Goal: Task Accomplishment & Management: Complete application form

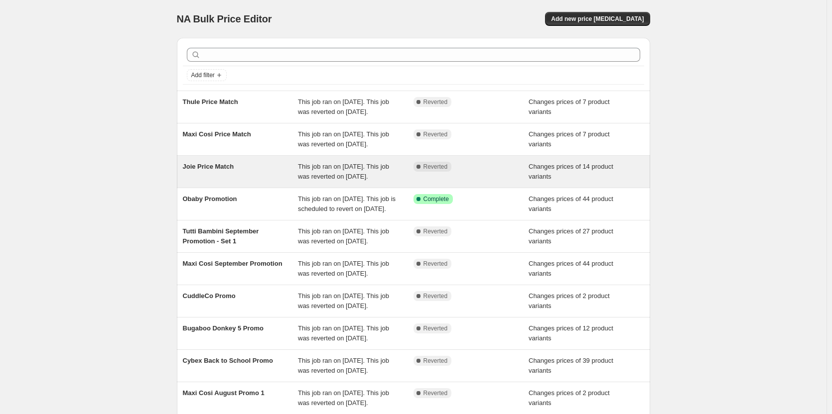
drag, startPoint x: 431, startPoint y: 181, endPoint x: 393, endPoint y: 188, distance: 39.1
click at [393, 182] on div "This job ran on [DATE]. This job was reverted on [DATE]." at bounding box center [356, 172] width 116 height 20
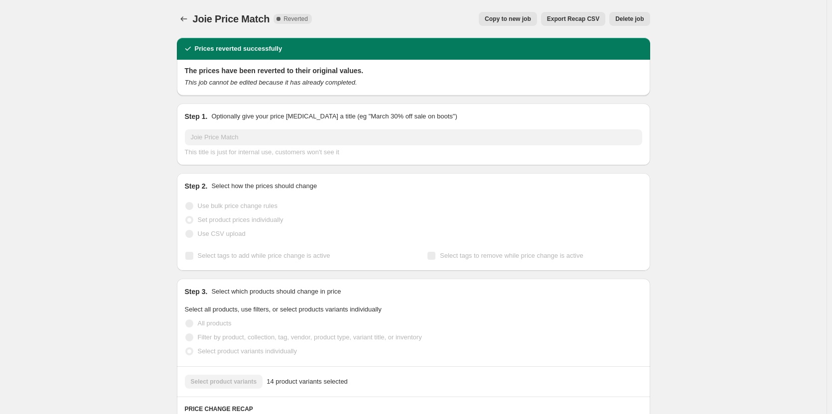
click at [535, 23] on button "Copy to new job" at bounding box center [508, 19] width 58 height 14
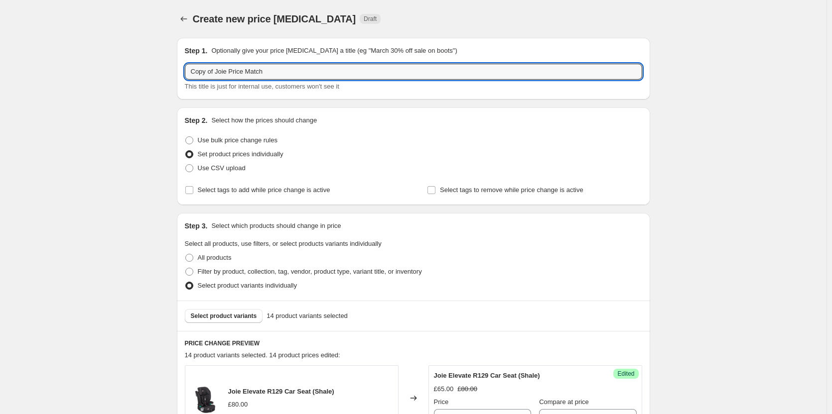
drag, startPoint x: 220, startPoint y: 72, endPoint x: 147, endPoint y: 67, distance: 72.9
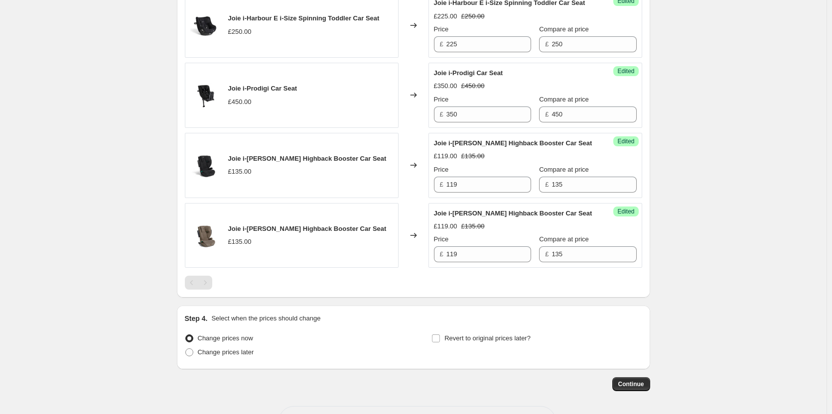
scroll to position [1162, 0]
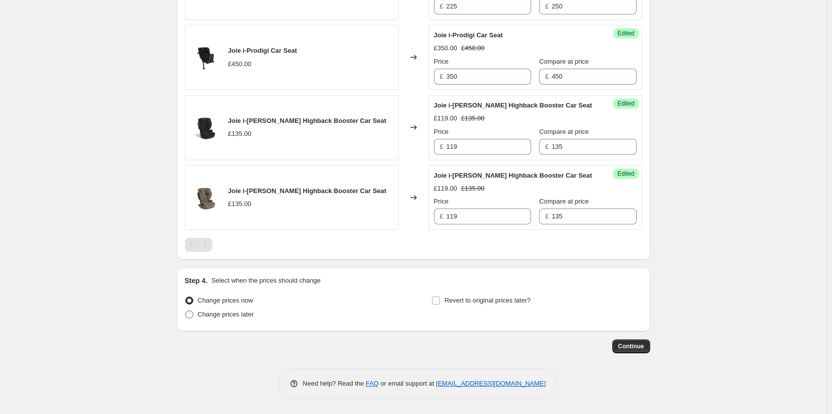
type input "Joie Price Match"
click at [238, 321] on label "Change prices later" at bounding box center [219, 315] width 69 height 14
click at [186, 311] on input "Change prices later" at bounding box center [185, 311] width 0 height 0
radio input "true"
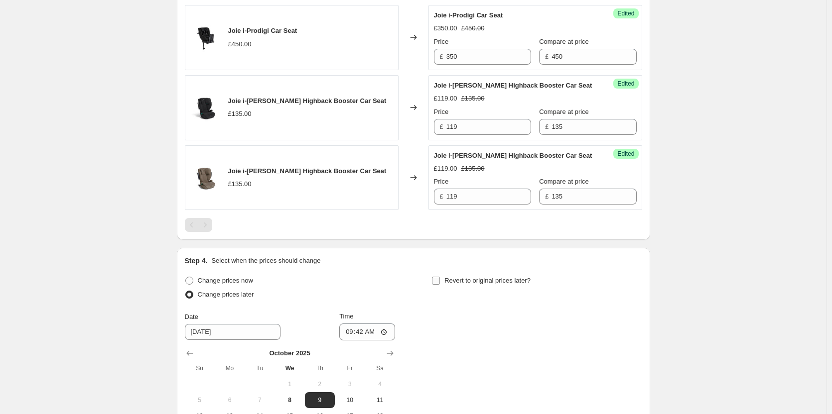
click at [482, 284] on span "Revert to original prices later?" at bounding box center [487, 280] width 86 height 7
click at [440, 285] on input "Revert to original prices later?" at bounding box center [436, 281] width 8 height 8
checkbox input "true"
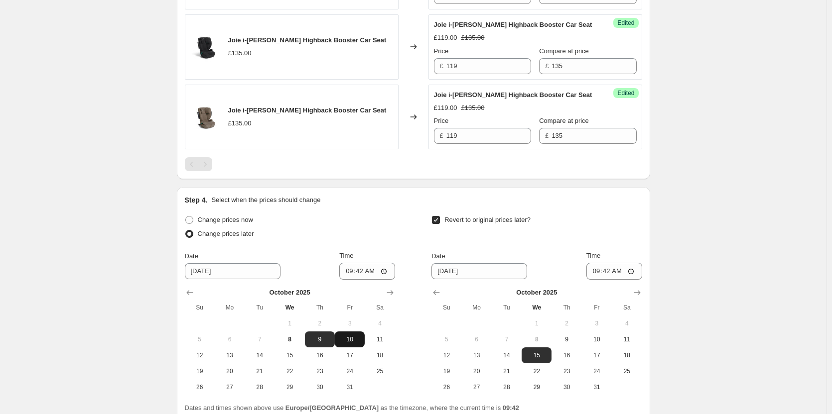
scroll to position [1333, 0]
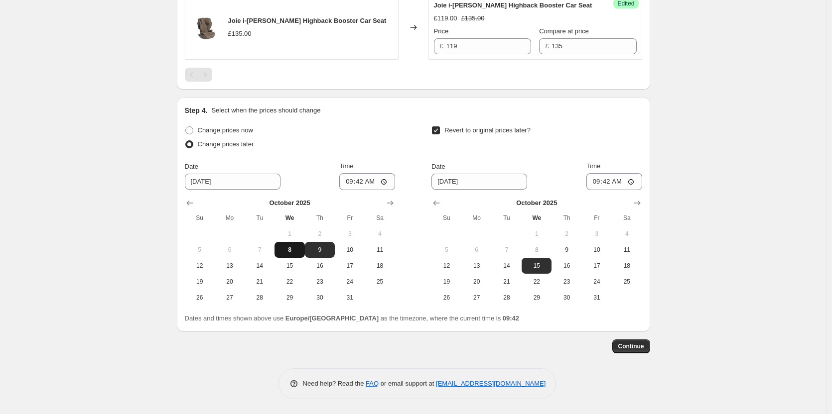
click at [300, 250] on span "8" at bounding box center [289, 250] width 22 height 8
type input "[DATE]"
click at [555, 246] on button "9" at bounding box center [566, 250] width 30 height 16
type input "[DATE]"
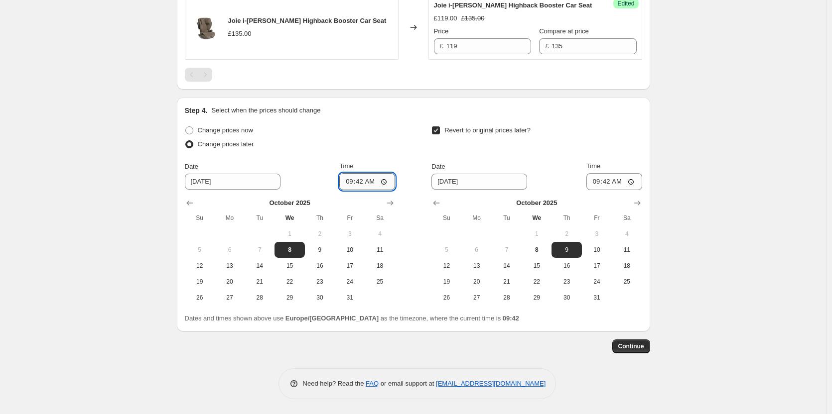
click at [362, 183] on input "09:42" at bounding box center [367, 181] width 56 height 17
type input "18:00"
click at [589, 183] on div "Date [DATE] Time 09:42" at bounding box center [536, 175] width 210 height 29
click at [609, 182] on input "09:42" at bounding box center [614, 181] width 56 height 17
type input "06:00"
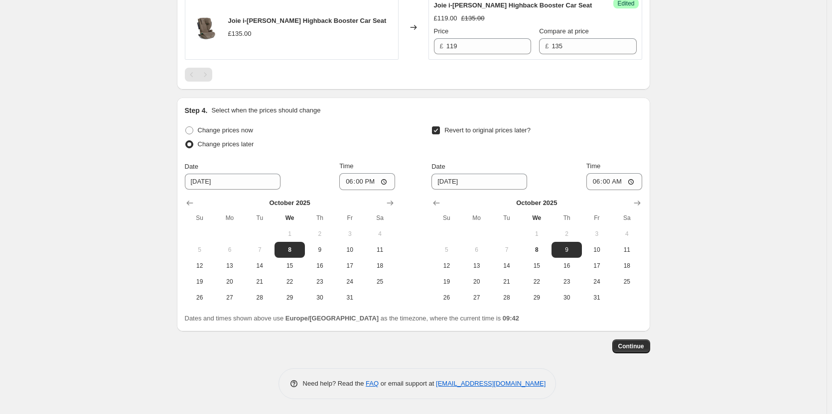
click at [639, 349] on span "Continue" at bounding box center [631, 347] width 26 height 8
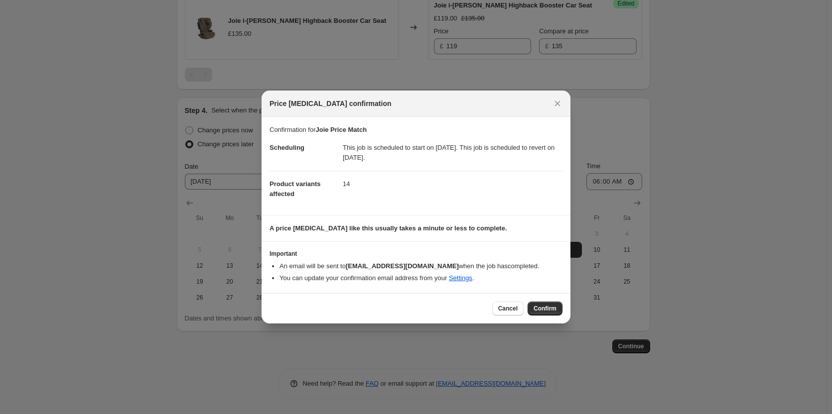
click at [540, 300] on div "Cancel Confirm" at bounding box center [416, 308] width 309 height 30
click at [541, 304] on button "Confirm" at bounding box center [545, 309] width 35 height 14
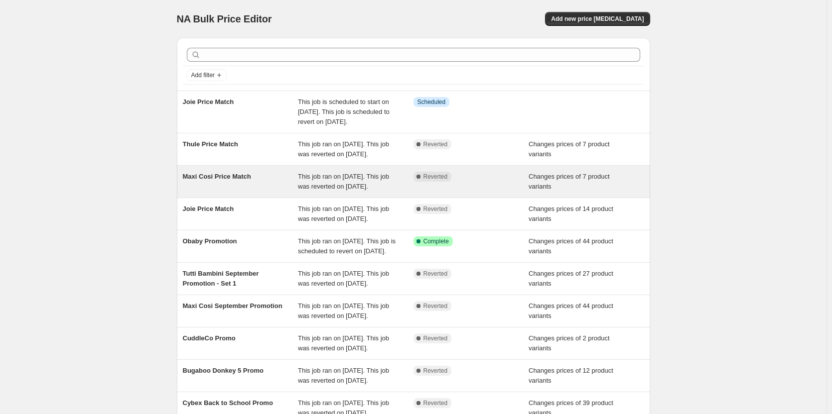
click at [384, 190] on span "This job ran on [DATE]. This job was reverted on [DATE]." at bounding box center [343, 181] width 91 height 17
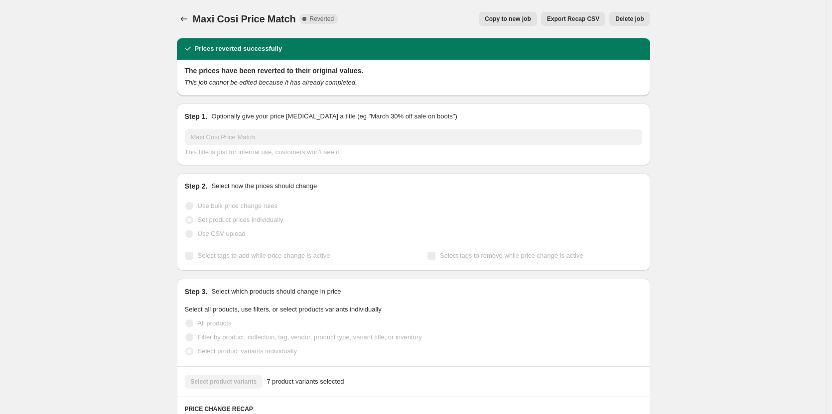
click at [528, 18] on span "Copy to new job" at bounding box center [508, 19] width 46 height 8
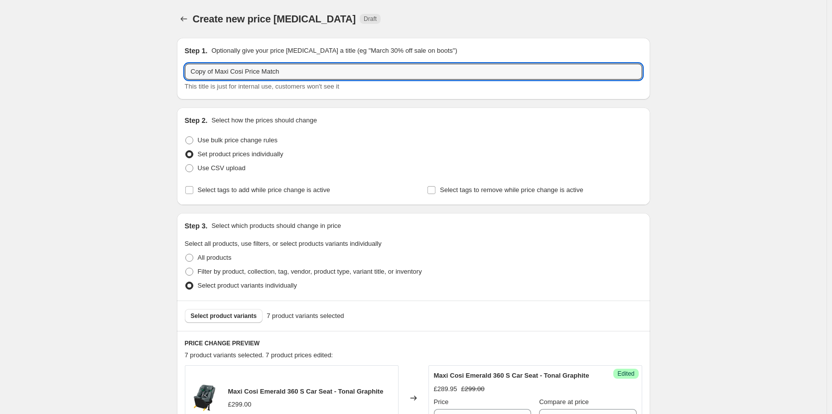
drag, startPoint x: 209, startPoint y: 69, endPoint x: 156, endPoint y: 66, distance: 52.9
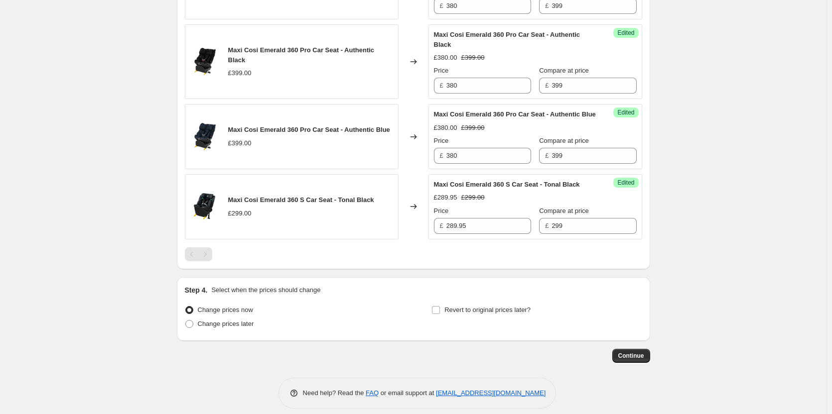
scroll to position [682, 0]
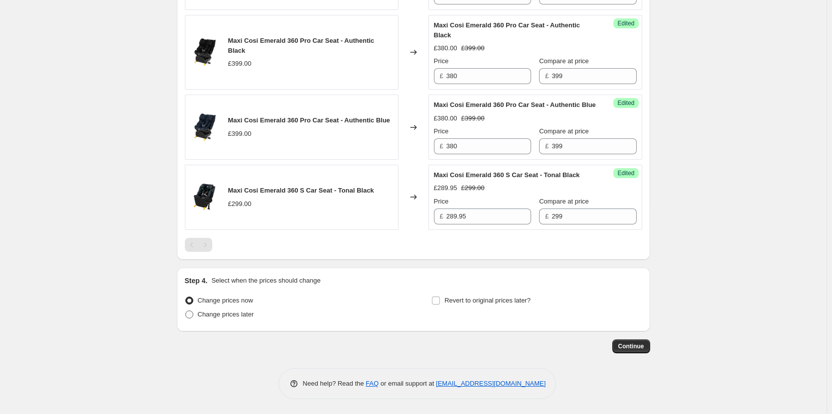
type input "Maxi Cosi Price Match"
drag, startPoint x: 237, startPoint y: 318, endPoint x: 248, endPoint y: 317, distance: 11.6
click at [237, 319] on span "Change prices later" at bounding box center [226, 315] width 56 height 10
click at [186, 311] on input "Change prices later" at bounding box center [185, 311] width 0 height 0
radio input "true"
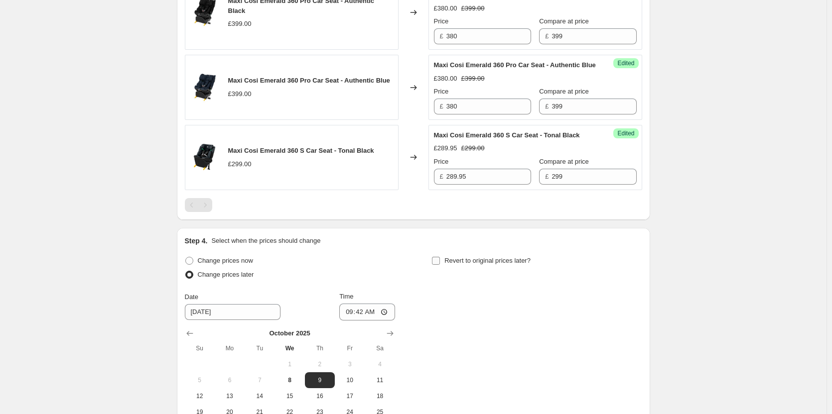
click at [516, 265] on span "Revert to original prices later?" at bounding box center [487, 260] width 86 height 7
click at [440, 265] on input "Revert to original prices later?" at bounding box center [436, 261] width 8 height 8
checkbox input "true"
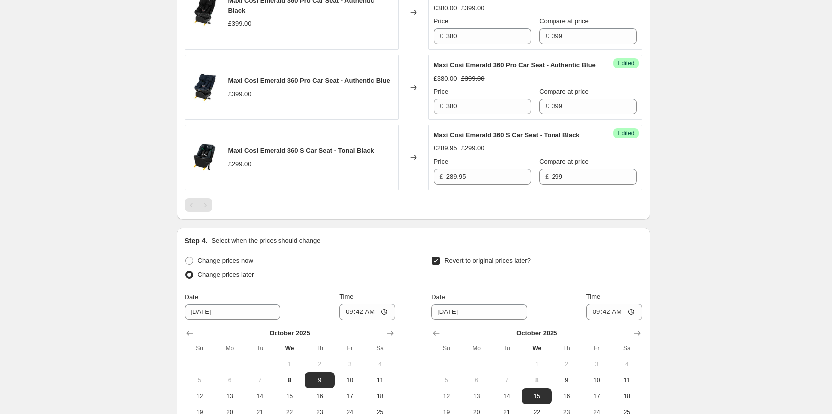
scroll to position [852, 0]
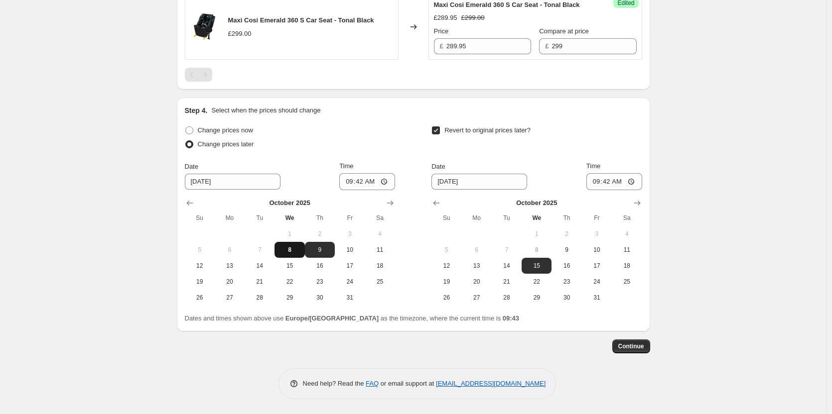
click at [295, 248] on span "8" at bounding box center [289, 250] width 22 height 8
type input "[DATE]"
click at [575, 250] on span "9" at bounding box center [566, 250] width 22 height 8
type input "[DATE]"
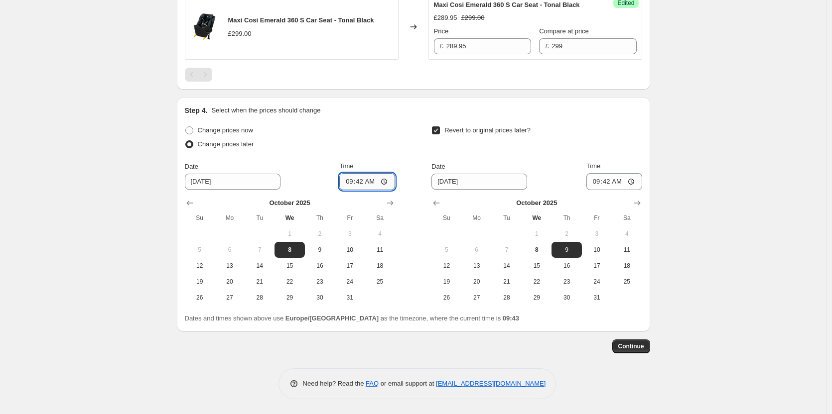
click at [363, 178] on input "09:42" at bounding box center [367, 181] width 56 height 17
type input "18:00"
click at [613, 182] on input "09:42" at bounding box center [614, 181] width 56 height 17
type input "06:00"
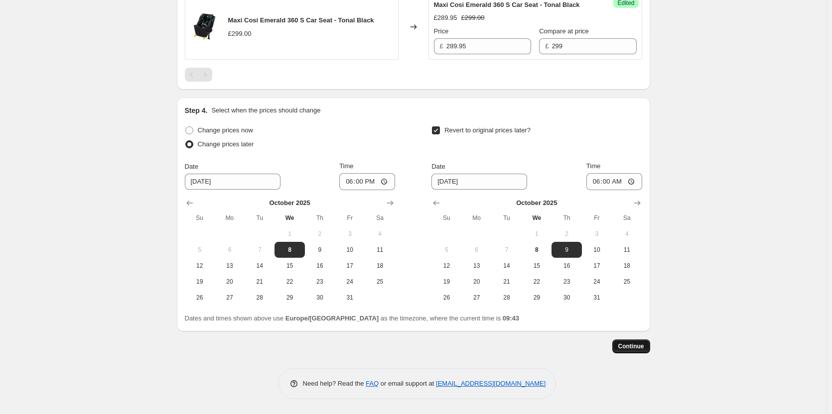
click at [631, 348] on span "Continue" at bounding box center [631, 347] width 26 height 8
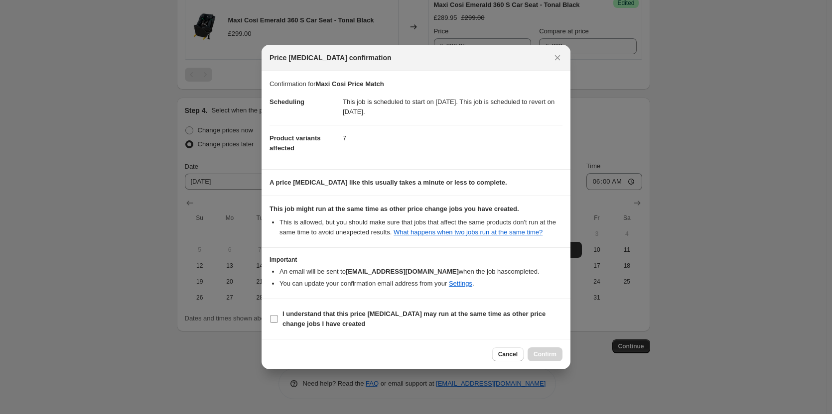
click at [443, 317] on b "I understand that this price [MEDICAL_DATA] may run at the same time as other p…" at bounding box center [413, 318] width 263 height 17
click at [278, 317] on input "I understand that this price [MEDICAL_DATA] may run at the same time as other p…" at bounding box center [274, 319] width 8 height 8
checkbox input "true"
click at [543, 356] on span "Confirm" at bounding box center [545, 355] width 23 height 8
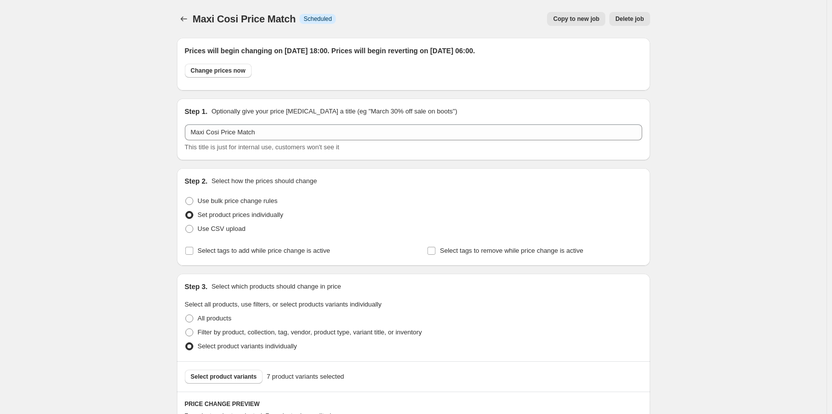
scroll to position [852, 0]
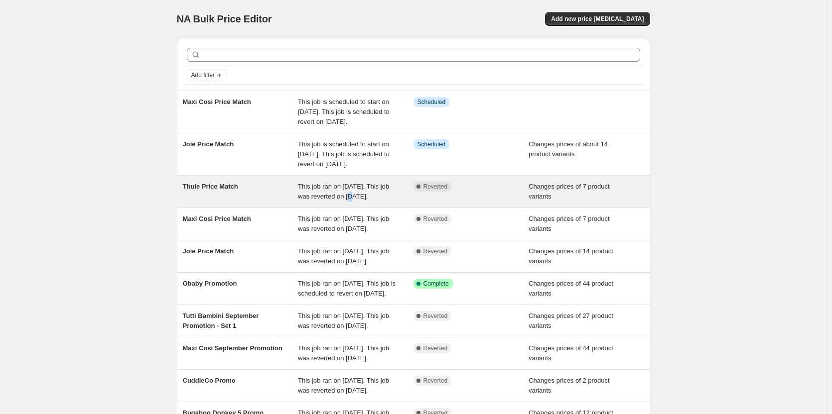
click at [353, 200] on span "This job ran on [DATE]. This job was reverted on [DATE]." at bounding box center [343, 191] width 91 height 17
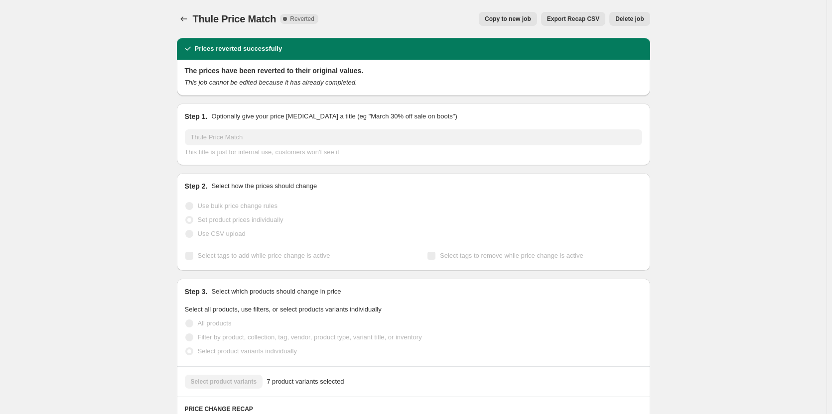
click at [500, 21] on span "Copy to new job" at bounding box center [508, 19] width 46 height 8
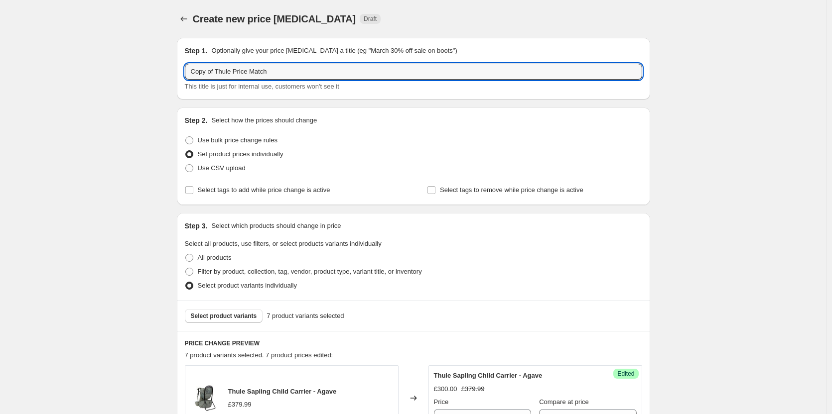
drag, startPoint x: 217, startPoint y: 70, endPoint x: 152, endPoint y: 69, distance: 64.8
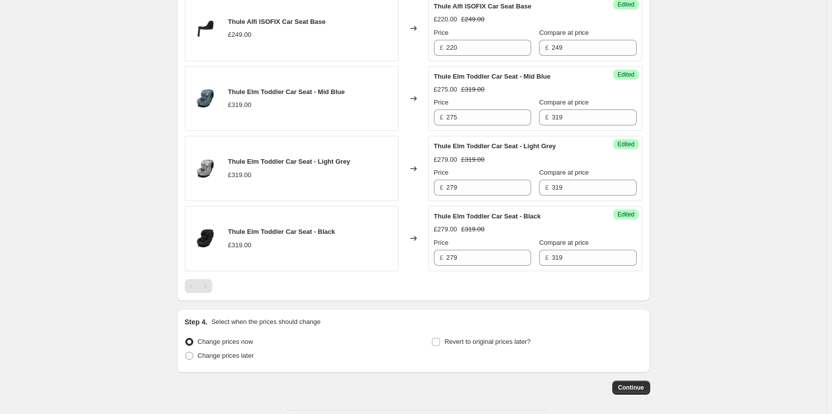
scroll to position [622, 0]
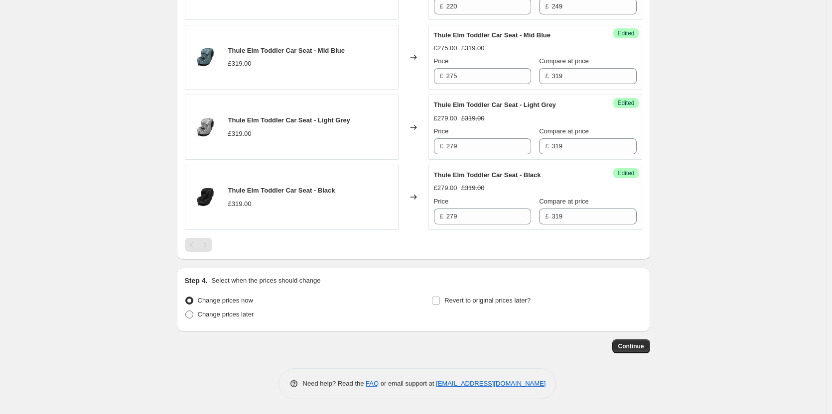
type input "Thule Price Match"
click at [234, 313] on span "Change prices later" at bounding box center [226, 314] width 56 height 7
click at [186, 311] on input "Change prices later" at bounding box center [185, 311] width 0 height 0
radio input "true"
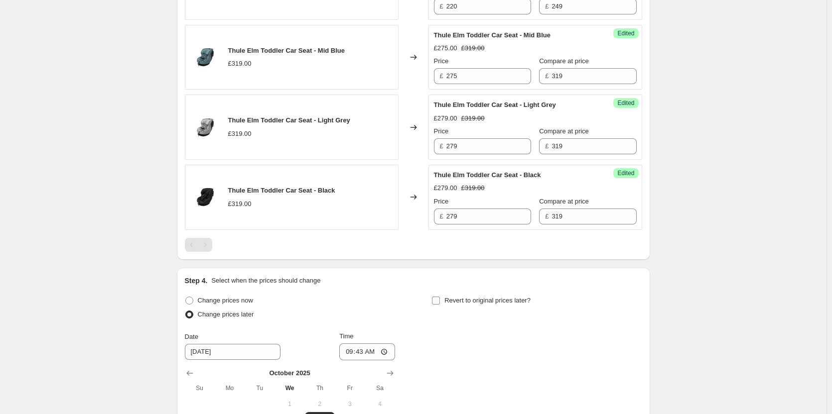
click at [477, 304] on span "Revert to original prices later?" at bounding box center [487, 300] width 86 height 7
click at [440, 304] on input "Revert to original prices later?" at bounding box center [436, 301] width 8 height 8
checkbox input "true"
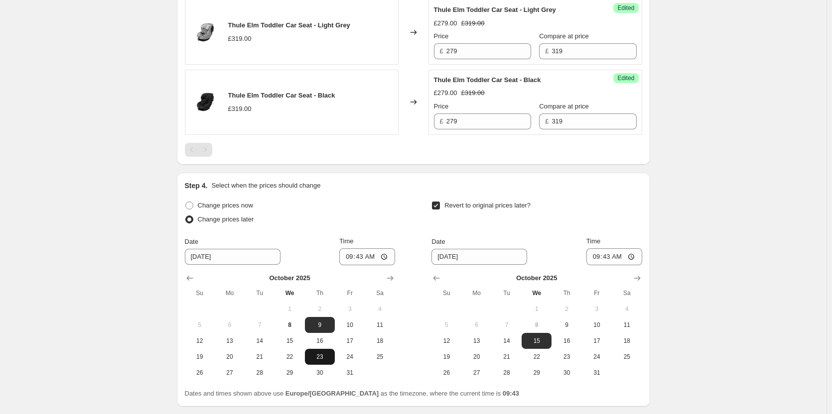
scroll to position [792, 0]
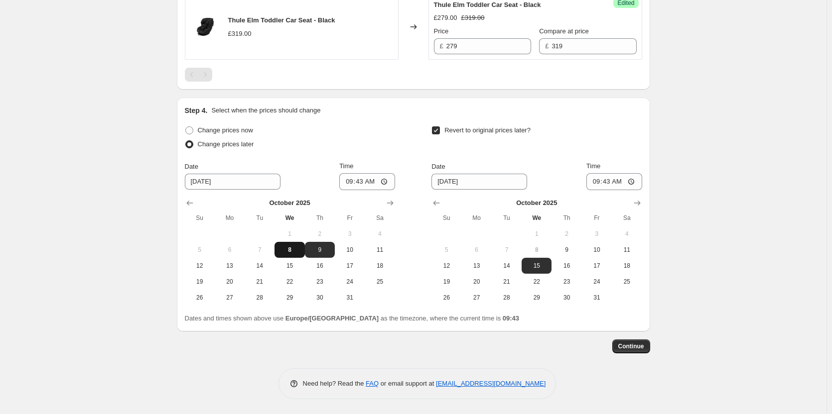
click at [289, 248] on span "8" at bounding box center [289, 250] width 22 height 8
type input "[DATE]"
drag, startPoint x: 566, startPoint y: 249, endPoint x: 528, endPoint y: 245, distance: 38.6
click at [566, 250] on span "9" at bounding box center [566, 250] width 22 height 8
type input "[DATE]"
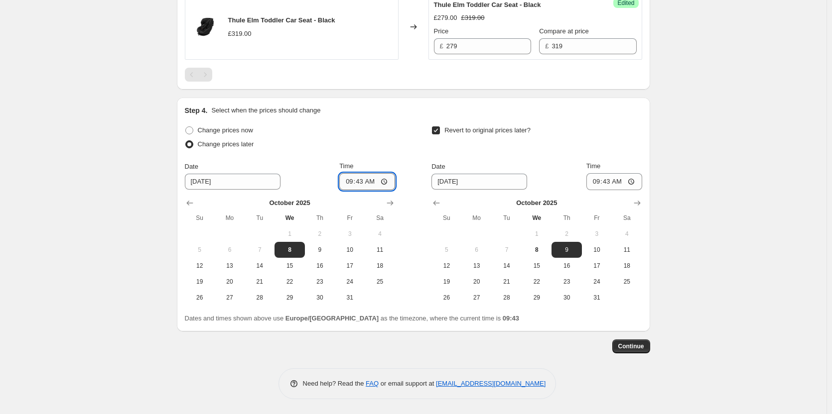
click at [369, 183] on input "09:43" at bounding box center [367, 181] width 56 height 17
type input "18:00"
click at [617, 182] on input "09:43" at bounding box center [614, 181] width 56 height 17
click at [606, 182] on input "09:43" at bounding box center [614, 181] width 56 height 17
click at [616, 181] on input "09:59" at bounding box center [614, 181] width 56 height 17
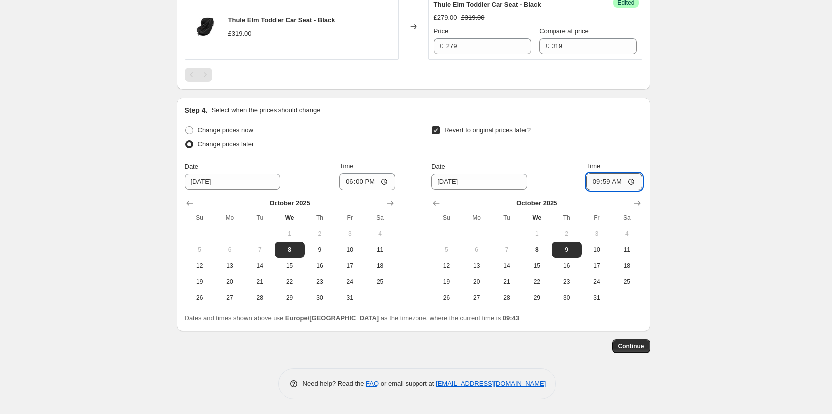
click at [613, 181] on input "09:59" at bounding box center [614, 181] width 56 height 17
type input "06:00"
click at [643, 351] on button "Continue" at bounding box center [631, 347] width 38 height 14
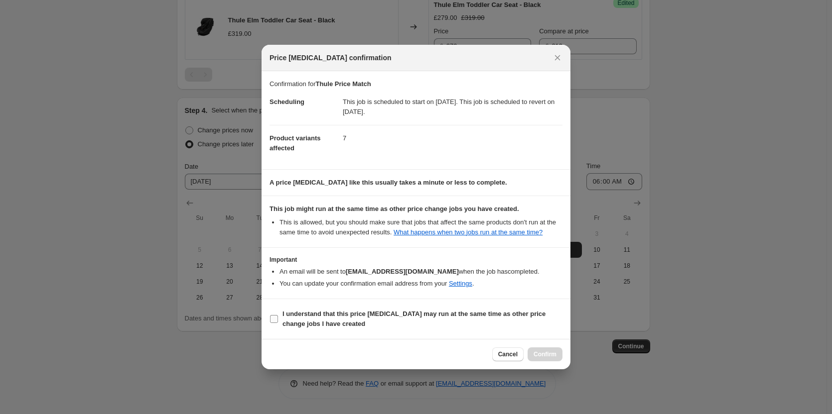
click at [491, 321] on span "I understand that this price [MEDICAL_DATA] may run at the same time as other p…" at bounding box center [422, 319] width 280 height 20
click at [278, 321] on input "I understand that this price [MEDICAL_DATA] may run at the same time as other p…" at bounding box center [274, 319] width 8 height 8
checkbox input "true"
click at [551, 344] on div "Price [MEDICAL_DATA] confirmation Confirmation for Thule Price Match Scheduling…" at bounding box center [416, 207] width 309 height 325
click at [543, 353] on span "Confirm" at bounding box center [545, 355] width 23 height 8
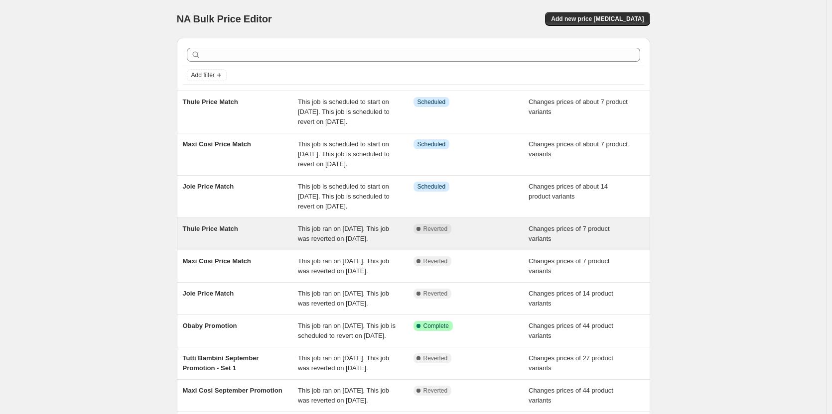
click at [495, 244] on div "Complete Reverted" at bounding box center [471, 234] width 116 height 20
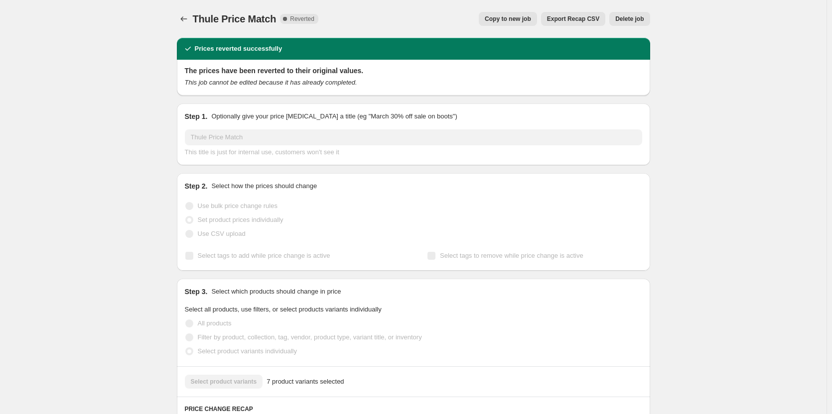
click at [625, 20] on span "Delete job" at bounding box center [629, 19] width 28 height 8
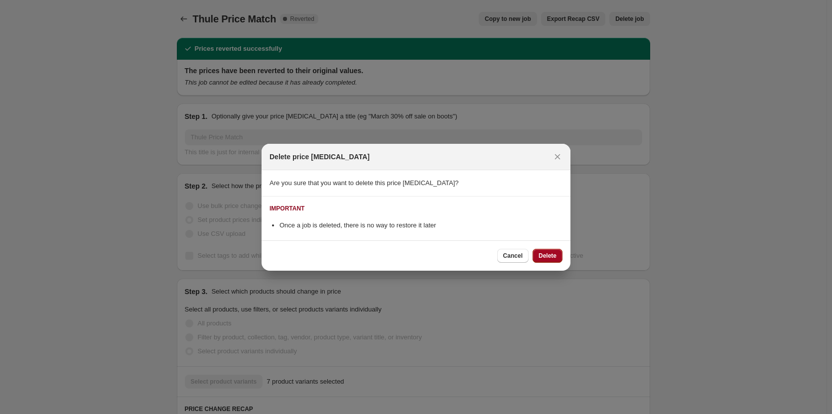
click at [543, 259] on span "Delete" at bounding box center [548, 256] width 18 height 8
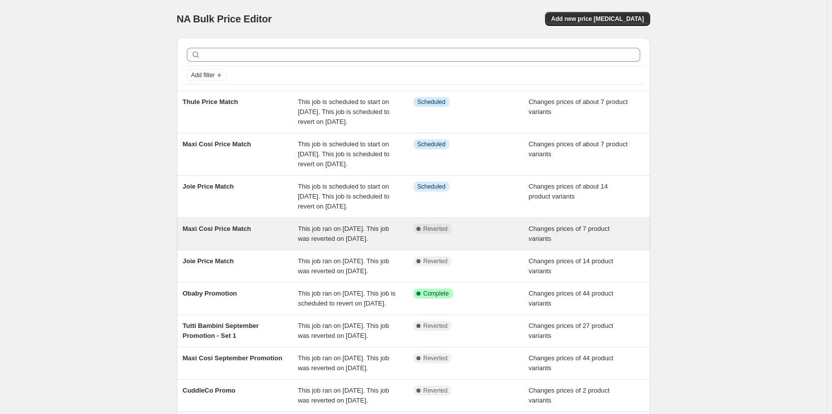
click at [543, 243] on span "Changes prices of 7 product variants" at bounding box center [569, 233] width 81 height 17
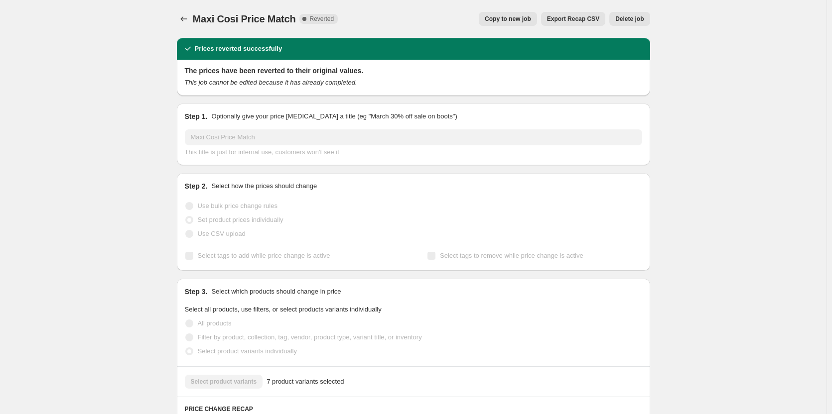
click at [639, 11] on div "Maxi Cosi Price Match. This page is ready Maxi Cosi Price Match Complete Revert…" at bounding box center [413, 19] width 473 height 38
click at [637, 17] on span "Delete job" at bounding box center [629, 19] width 28 height 8
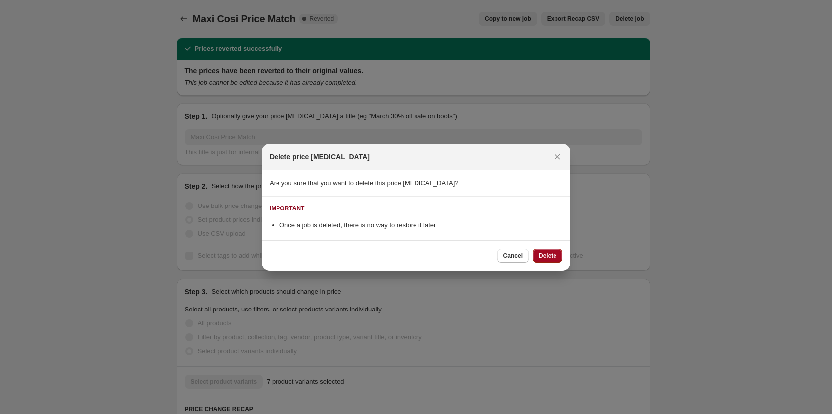
click at [548, 254] on button "Delete" at bounding box center [548, 256] width 30 height 14
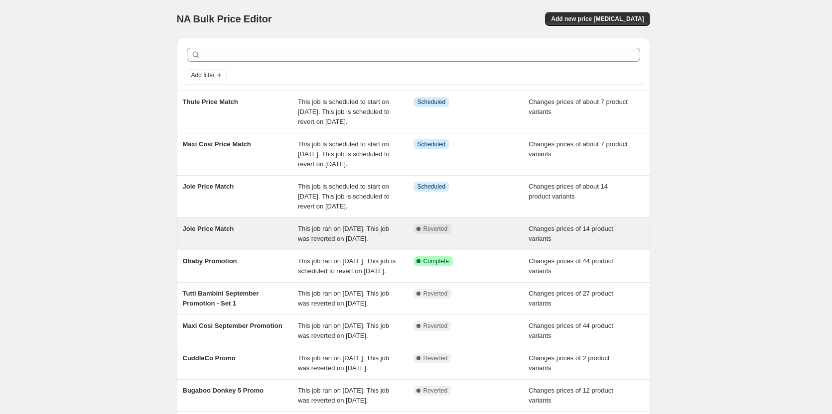
click at [495, 244] on div "Complete Reverted" at bounding box center [471, 234] width 116 height 20
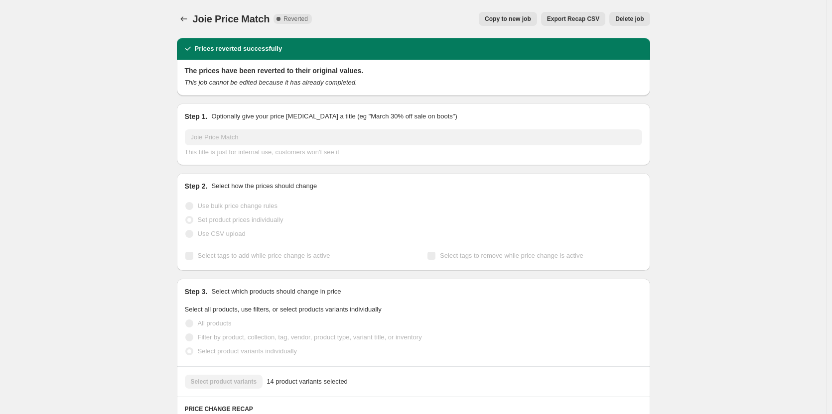
click at [622, 14] on button "Delete job" at bounding box center [629, 19] width 40 height 14
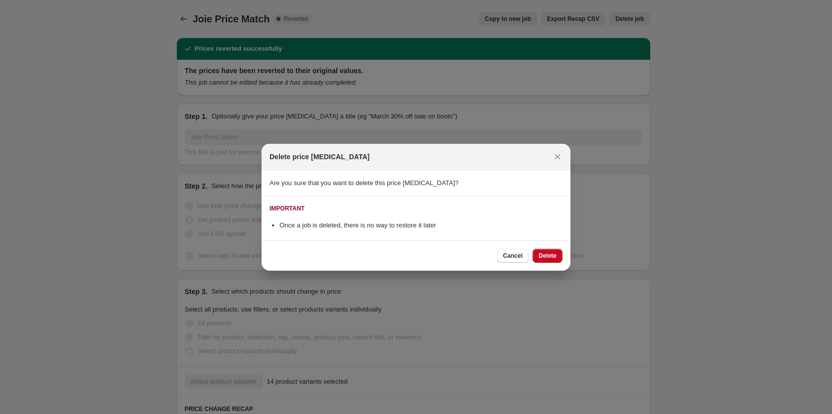
click at [553, 251] on button "Delete" at bounding box center [548, 256] width 30 height 14
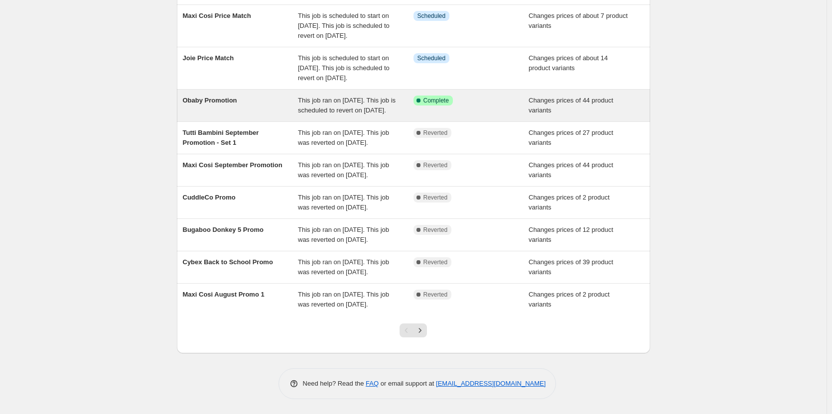
scroll to position [228, 0]
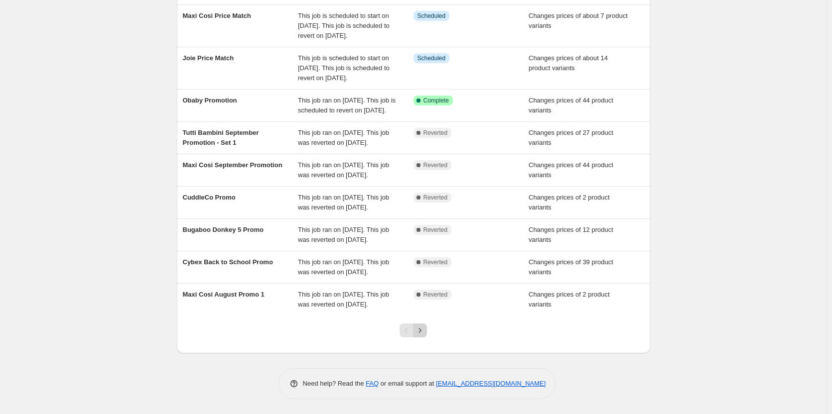
click at [427, 334] on button "Next" at bounding box center [420, 331] width 14 height 14
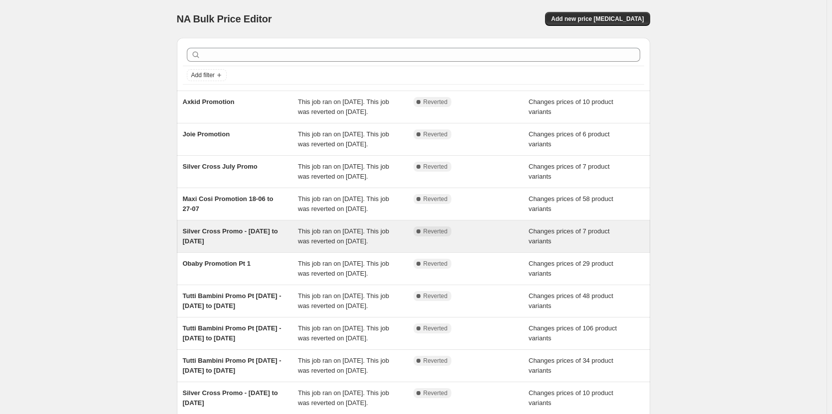
scroll to position [138, 0]
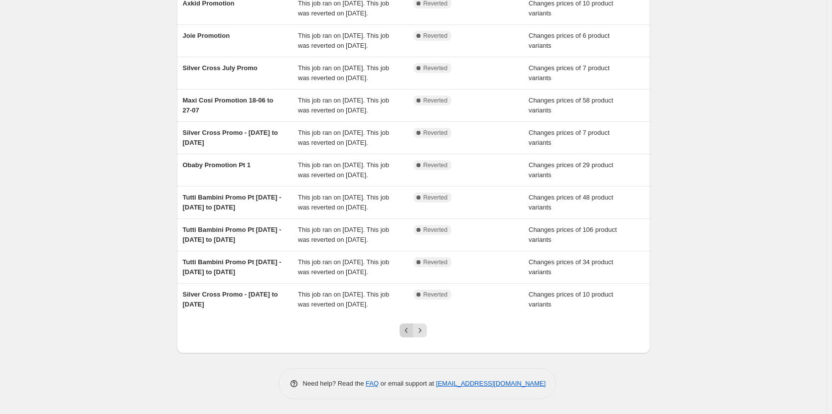
click at [406, 334] on icon "Previous" at bounding box center [407, 331] width 10 height 10
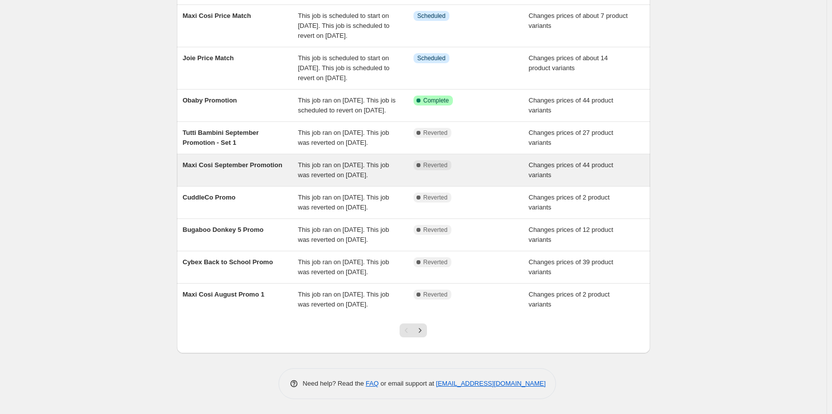
scroll to position [0, 0]
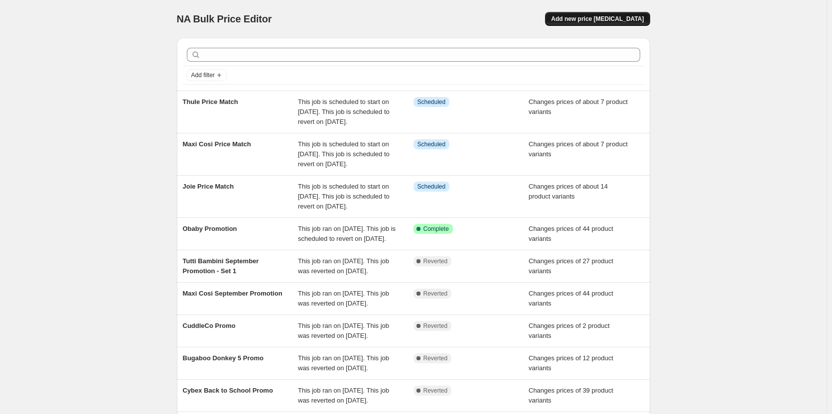
click at [624, 17] on span "Add new price [MEDICAL_DATA]" at bounding box center [597, 19] width 93 height 8
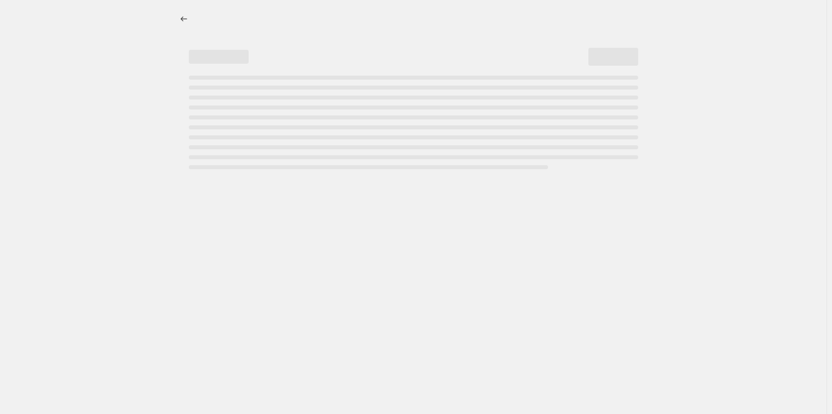
select select "percentage"
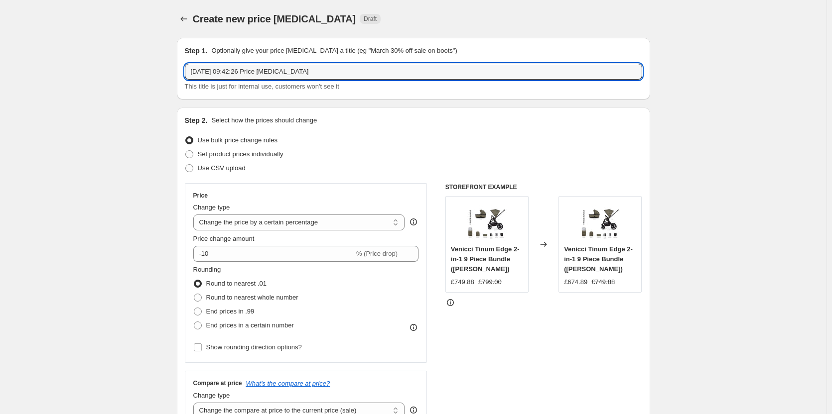
drag, startPoint x: 315, startPoint y: 70, endPoint x: 107, endPoint y: 53, distance: 208.9
type input "Silver Cross Promotion"
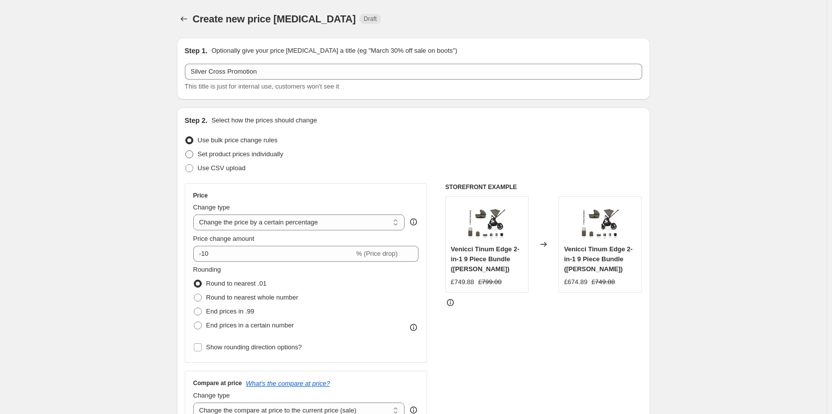
click at [196, 151] on label "Set product prices individually" at bounding box center [234, 154] width 99 height 14
click at [186, 151] on input "Set product prices individually" at bounding box center [185, 150] width 0 height 0
radio input "true"
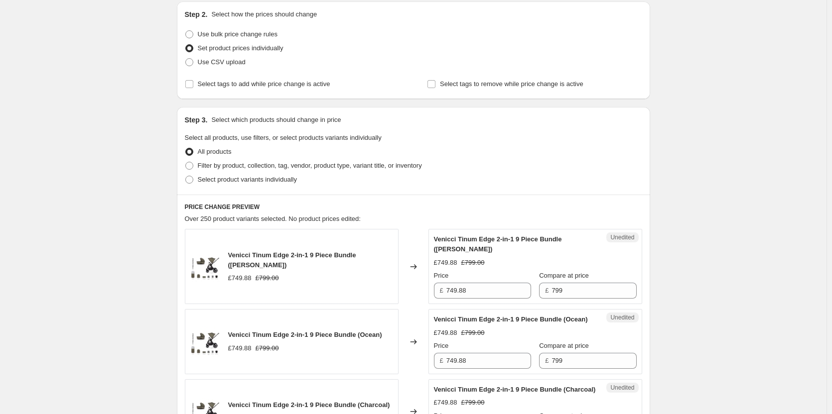
scroll to position [100, 0]
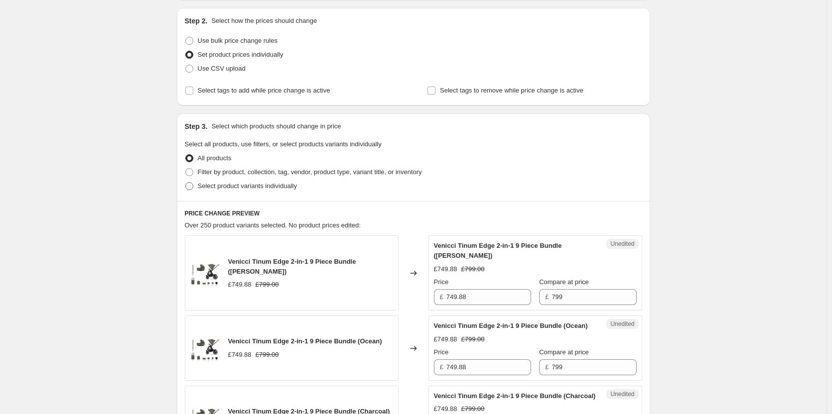
click at [225, 187] on span "Select product variants individually" at bounding box center [247, 185] width 99 height 7
click at [186, 183] on input "Select product variants individually" at bounding box center [185, 182] width 0 height 0
radio input "true"
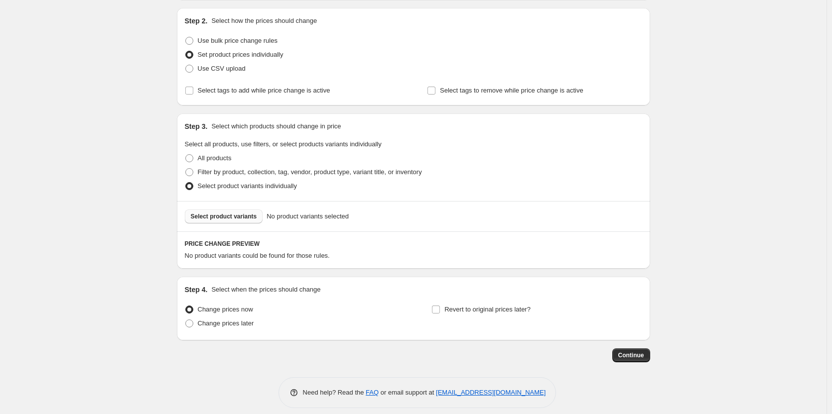
click at [235, 214] on span "Select product variants" at bounding box center [224, 217] width 66 height 8
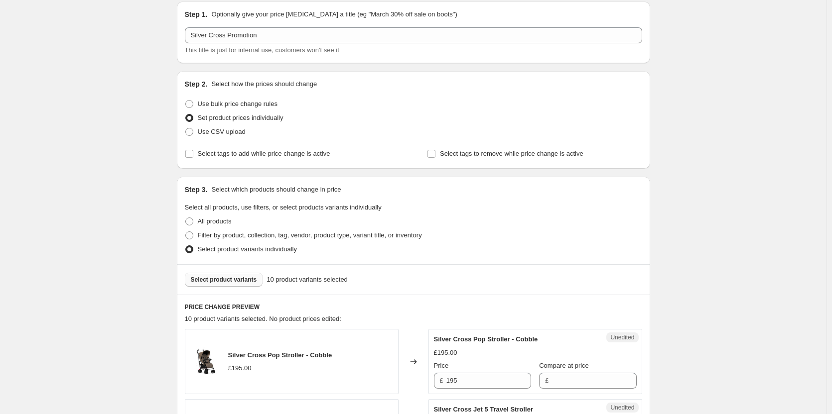
scroll to position [0, 0]
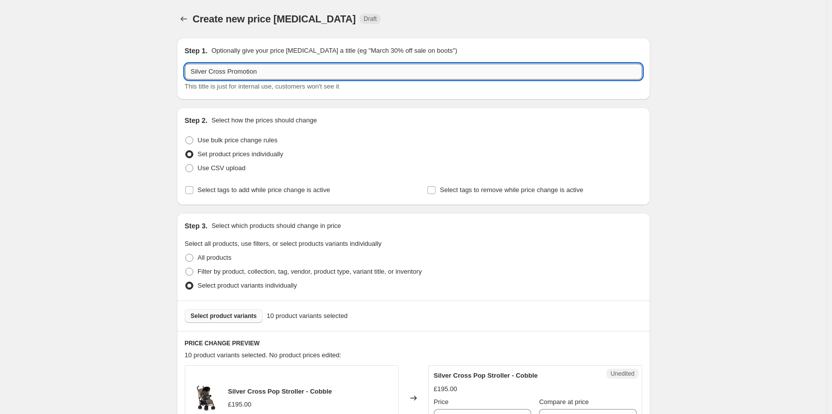
click at [283, 77] on input "Silver Cross Promotion" at bounding box center [413, 72] width 457 height 16
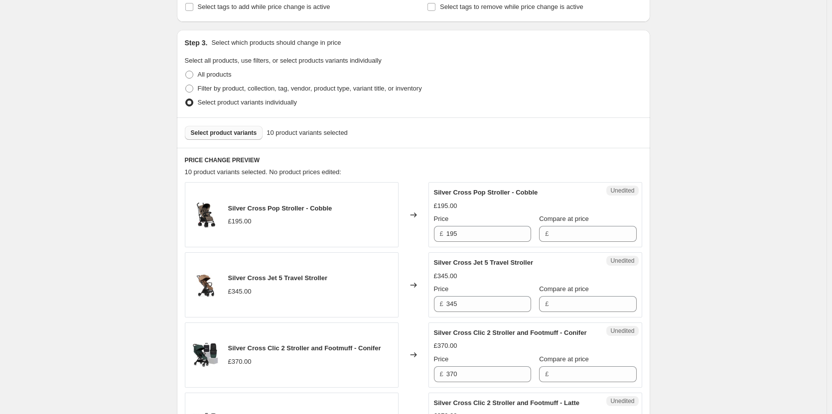
scroll to position [249, 0]
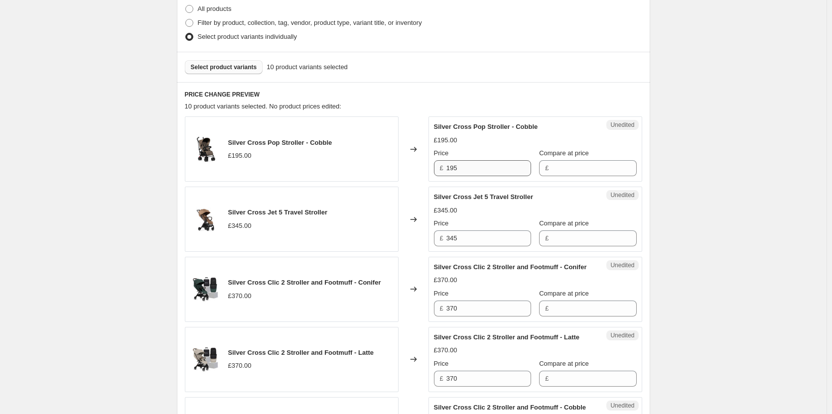
type input "Silver Cross Promotion - [DATE] - [DATE]"
drag, startPoint x: 474, startPoint y: 167, endPoint x: 444, endPoint y: 166, distance: 30.4
click at [444, 166] on div "£ 195" at bounding box center [482, 168] width 97 height 16
click at [573, 167] on input "Compare at price" at bounding box center [593, 168] width 85 height 16
paste input "195"
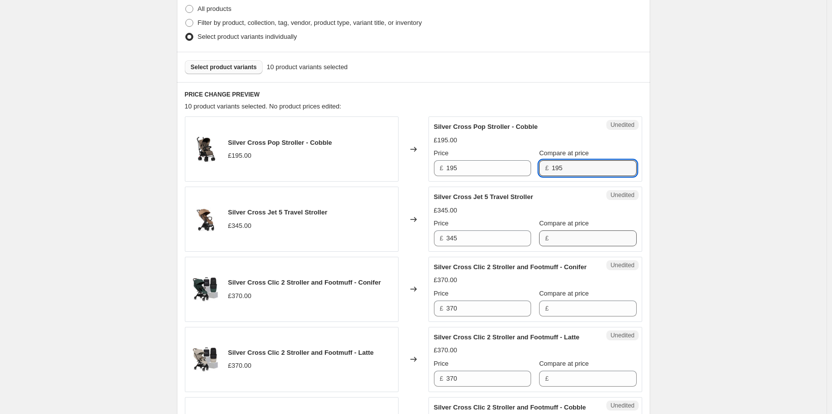
type input "195"
click at [561, 241] on input "Compare at price" at bounding box center [593, 239] width 85 height 16
paste input "195"
type input "195"
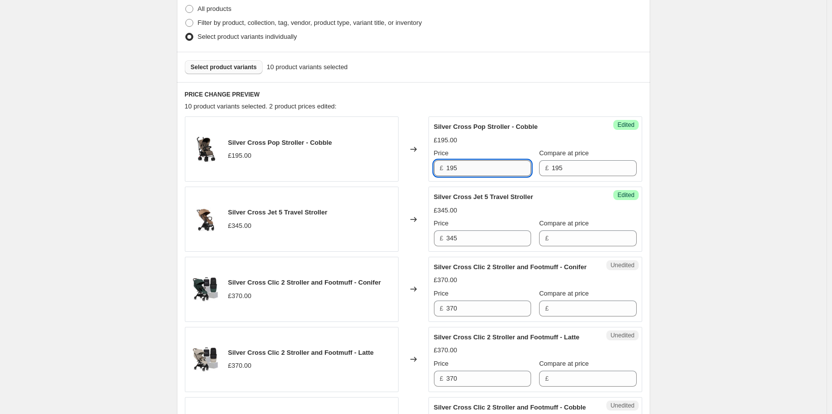
click at [480, 169] on input "195" at bounding box center [488, 168] width 85 height 16
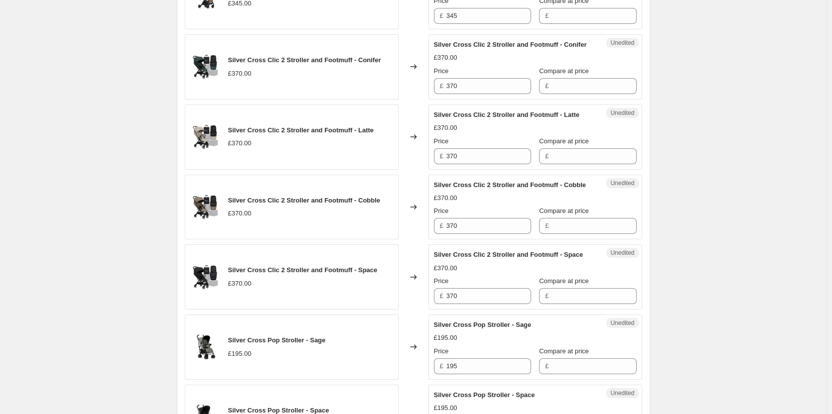
scroll to position [548, 0]
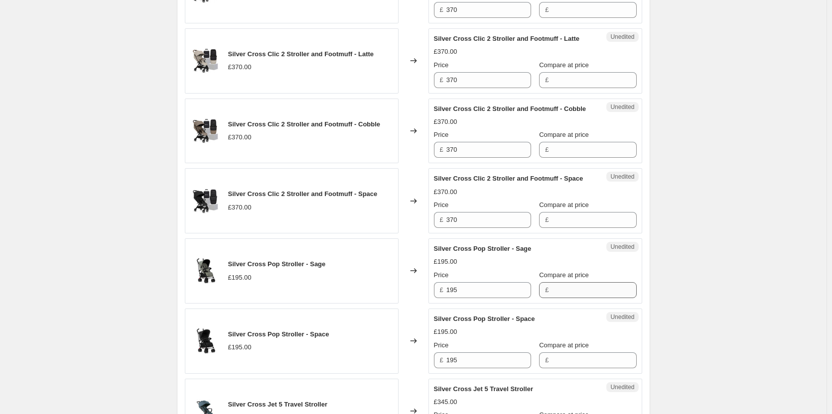
type input "170"
click at [564, 298] on input "Compare at price" at bounding box center [593, 290] width 85 height 16
paste input "195"
type input "195"
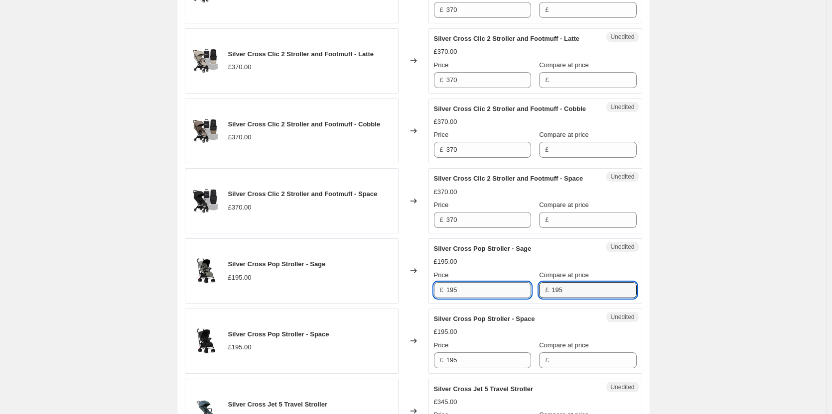
click at [488, 298] on input "195" at bounding box center [488, 290] width 85 height 16
type input "170"
click at [563, 374] on div "Unedited Silver Cross Pop Stroller - Space £195.00 Price £ 195 Compare at price…" at bounding box center [535, 341] width 214 height 65
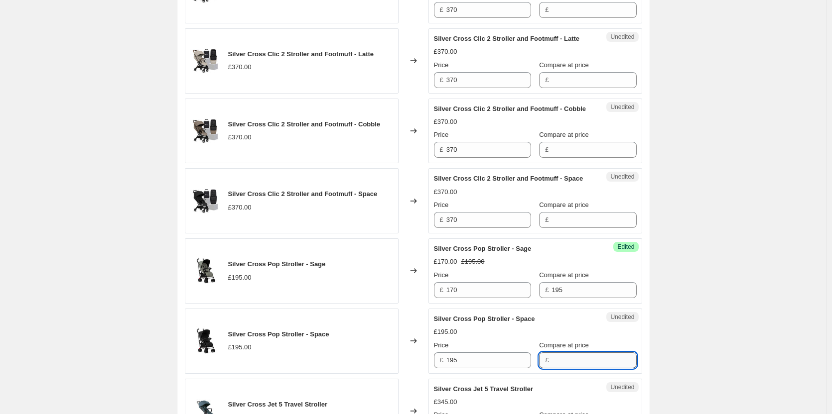
drag, startPoint x: 563, startPoint y: 393, endPoint x: 549, endPoint y: 388, distance: 14.8
click at [563, 369] on input "Compare at price" at bounding box center [593, 361] width 85 height 16
paste input "195"
type input "195"
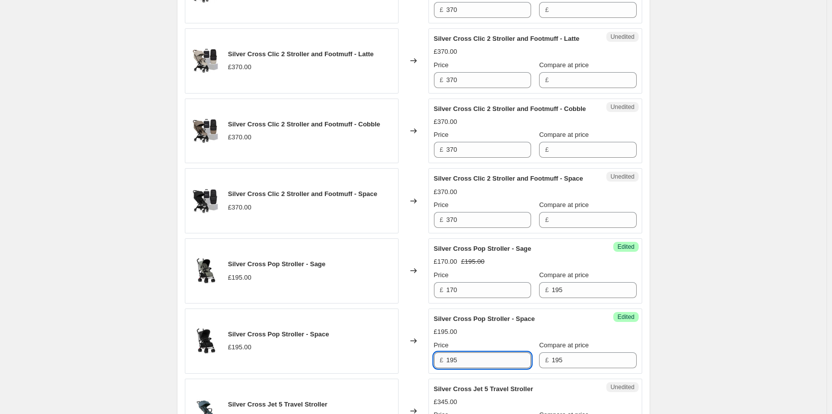
click at [480, 369] on input "195" at bounding box center [488, 361] width 85 height 16
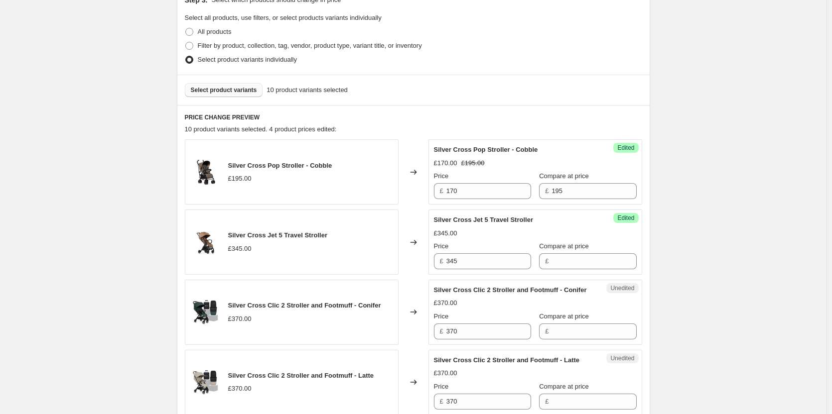
scroll to position [249, 0]
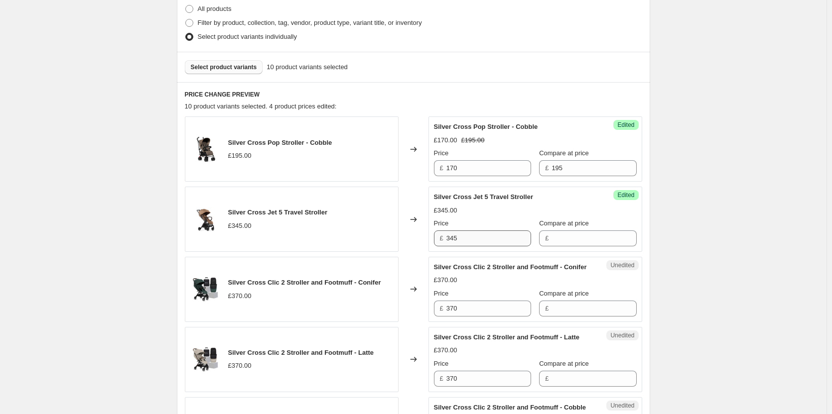
type input "170"
click at [476, 238] on input "345" at bounding box center [488, 239] width 85 height 16
click at [558, 241] on input "Compare at price" at bounding box center [593, 239] width 85 height 16
paste input "345"
type input "345"
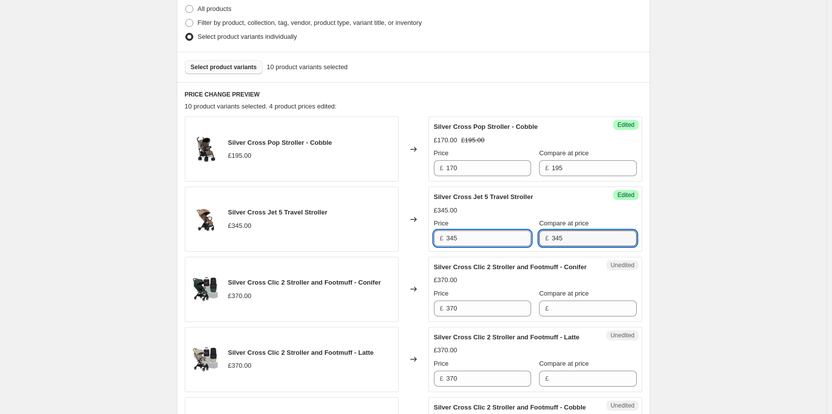
click at [503, 238] on input "345" at bounding box center [488, 239] width 85 height 16
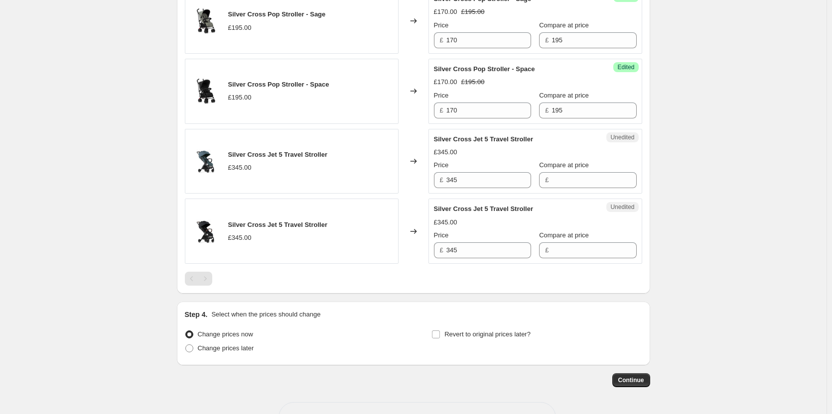
scroll to position [847, 0]
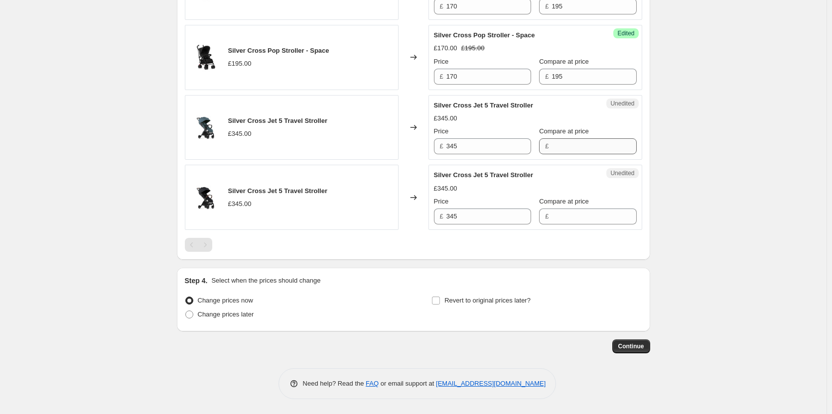
type input "275"
drag, startPoint x: 591, startPoint y: 164, endPoint x: 571, endPoint y: 164, distance: 19.9
click at [591, 154] on input "Compare at price" at bounding box center [593, 146] width 85 height 16
paste input "345"
type input "345"
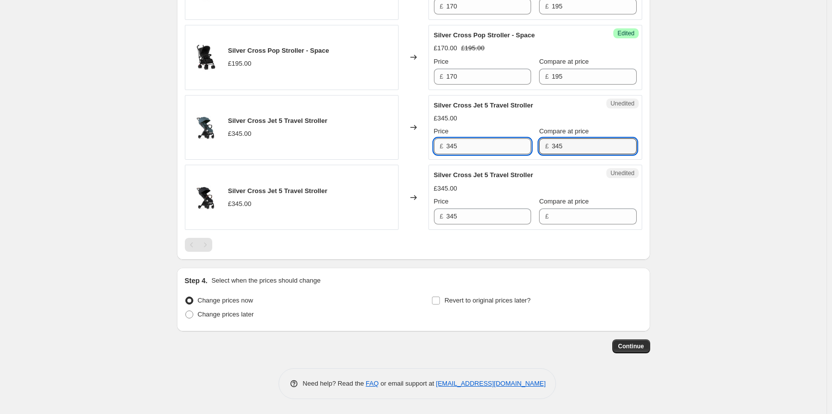
click at [511, 154] on input "345" at bounding box center [488, 146] width 85 height 16
type input "275"
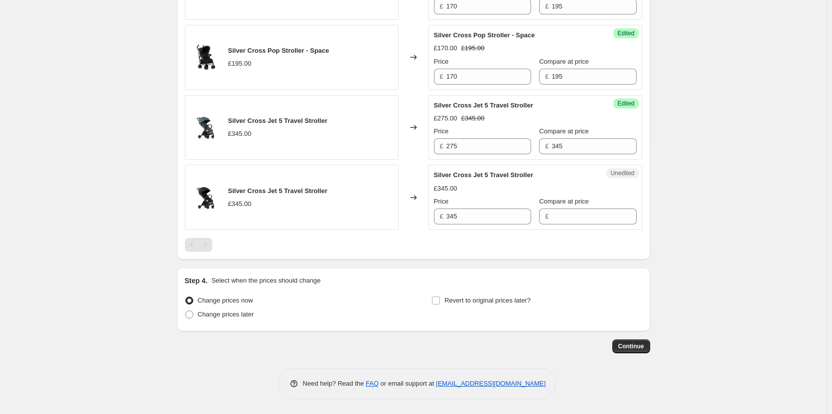
click at [569, 223] on div "Compare at price £" at bounding box center [587, 211] width 97 height 28
drag, startPoint x: 546, startPoint y: 234, endPoint x: 527, endPoint y: 232, distance: 19.6
click at [551, 225] on input "Compare at price" at bounding box center [593, 217] width 85 height 16
paste input "345"
type input "345"
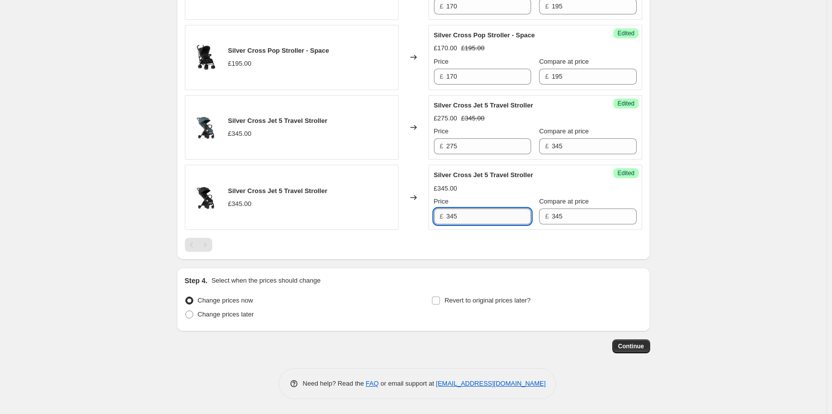
click at [486, 224] on input "345" at bounding box center [488, 217] width 85 height 16
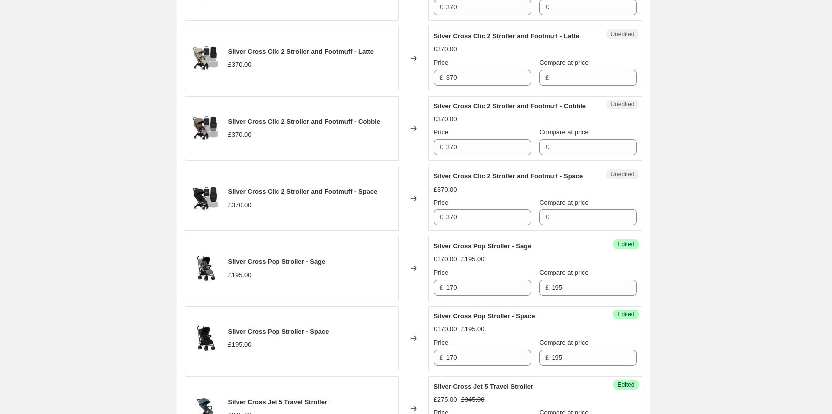
scroll to position [548, 0]
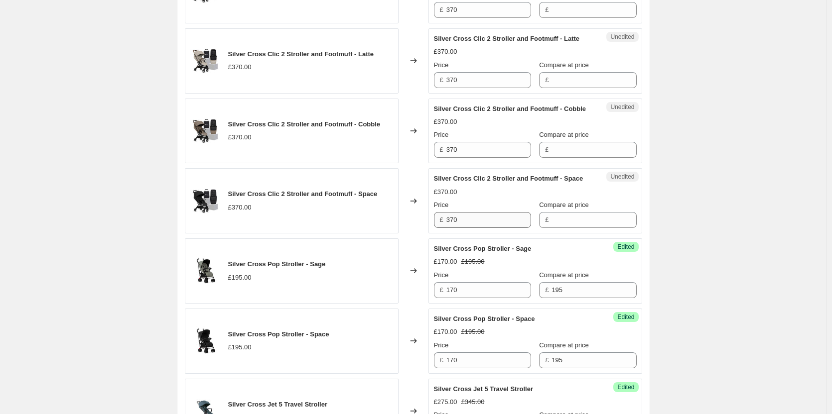
type input "275"
click at [482, 228] on input "370" at bounding box center [488, 220] width 85 height 16
click at [567, 228] on input "Compare at price" at bounding box center [593, 220] width 85 height 16
paste input "370"
type input "370"
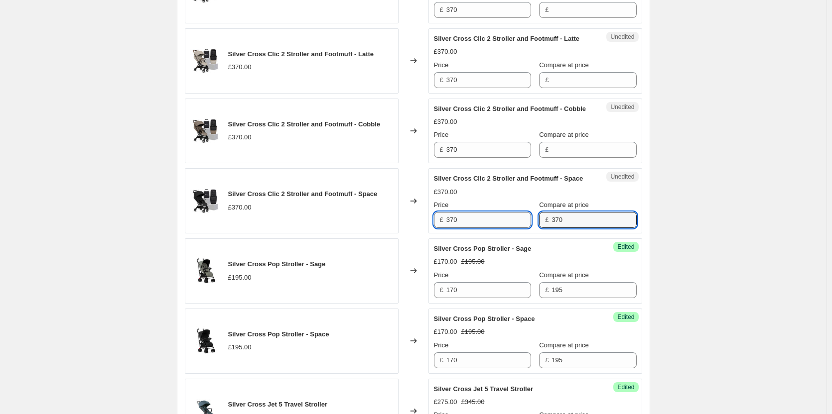
click at [462, 228] on input "370" at bounding box center [488, 220] width 85 height 16
type input "295"
click at [574, 228] on input "370" at bounding box center [593, 220] width 85 height 16
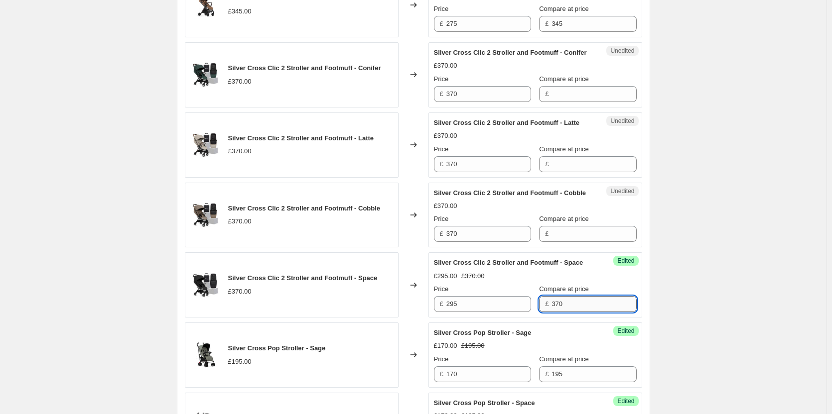
scroll to position [448, 0]
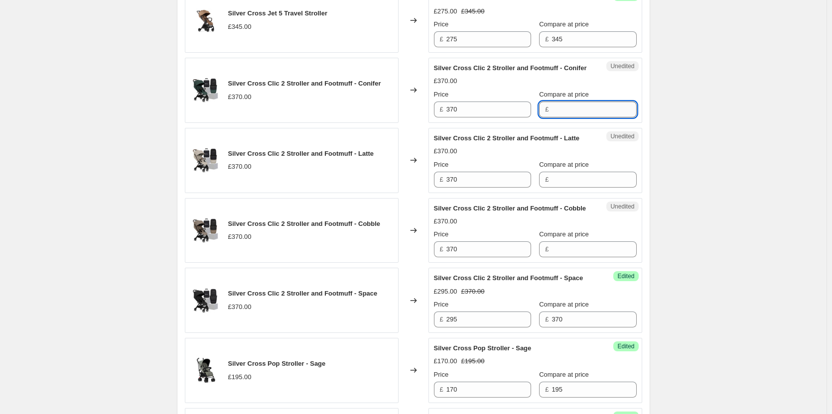
click at [584, 118] on input "Compare at price" at bounding box center [593, 110] width 85 height 16
paste input "370"
type input "370"
click at [565, 187] on input "Compare at price" at bounding box center [593, 180] width 85 height 16
paste input "370"
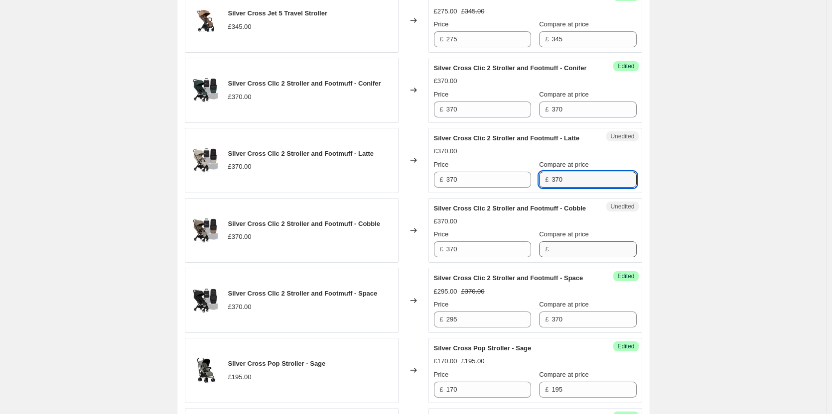
type input "370"
click at [561, 258] on div "Compare at price £" at bounding box center [587, 244] width 97 height 28
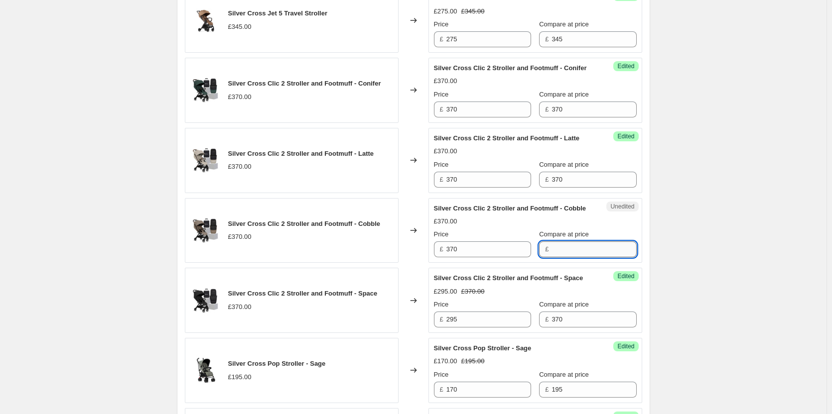
click at [560, 258] on input "Compare at price" at bounding box center [593, 250] width 85 height 16
paste input "370"
type input "370"
click at [489, 328] on input "295" at bounding box center [488, 320] width 85 height 16
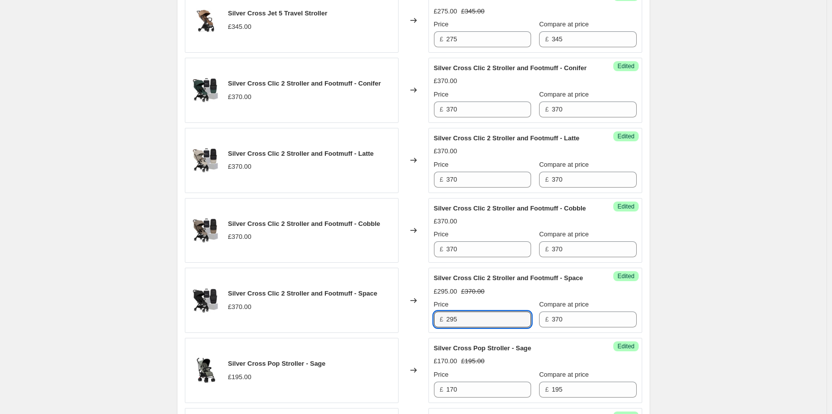
click at [485, 258] on div "Price £ 370" at bounding box center [482, 244] width 97 height 28
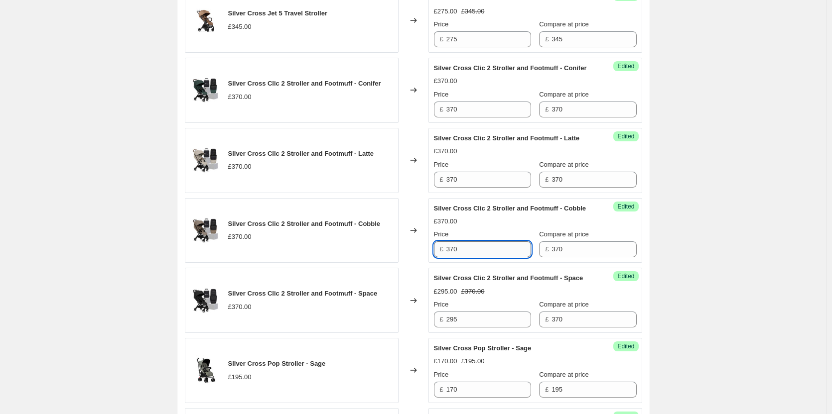
click at [481, 258] on input "370" at bounding box center [488, 250] width 85 height 16
click at [482, 258] on input "370" at bounding box center [488, 250] width 85 height 16
paste input "295"
type input "295"
click at [471, 188] on input "370" at bounding box center [488, 180] width 85 height 16
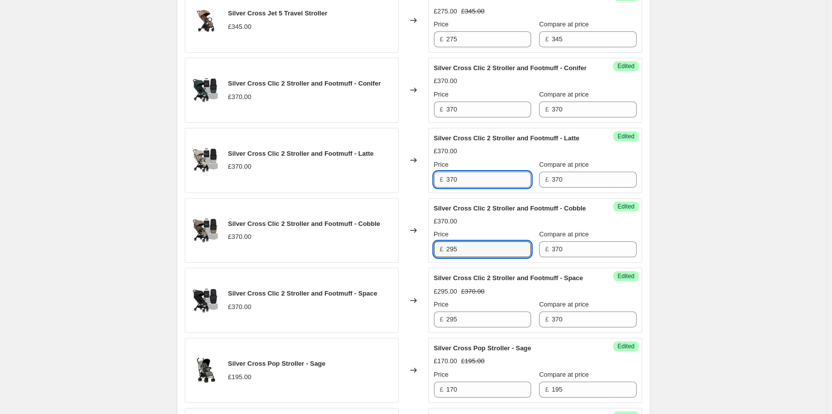
paste input "295"
type input "295"
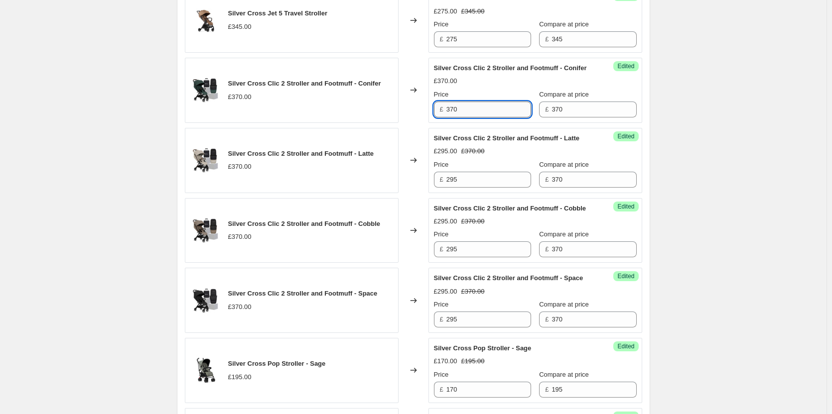
click at [482, 116] on input "370" at bounding box center [488, 110] width 85 height 16
paste input "295"
type input "295"
click at [509, 156] on div "£295.00 £370.00" at bounding box center [535, 151] width 203 height 10
click at [627, 140] on div "Success Edited Silver Cross Clic 2 Stroller and Footmuff - Latte £295.00 £370.0…" at bounding box center [535, 160] width 214 height 65
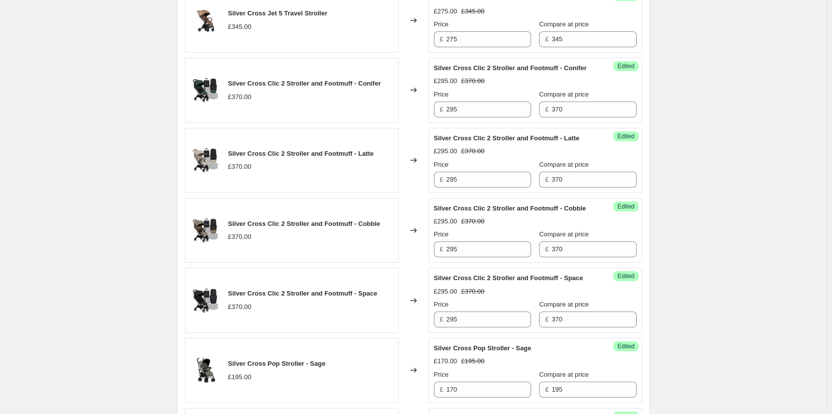
click at [624, 140] on span "Edited" at bounding box center [625, 137] width 17 height 8
click at [539, 155] on div "Silver Cross Clic 2 Stroller and Footmuff - Latte £295.00 £370.00 Price £ 295 C…" at bounding box center [535, 161] width 203 height 54
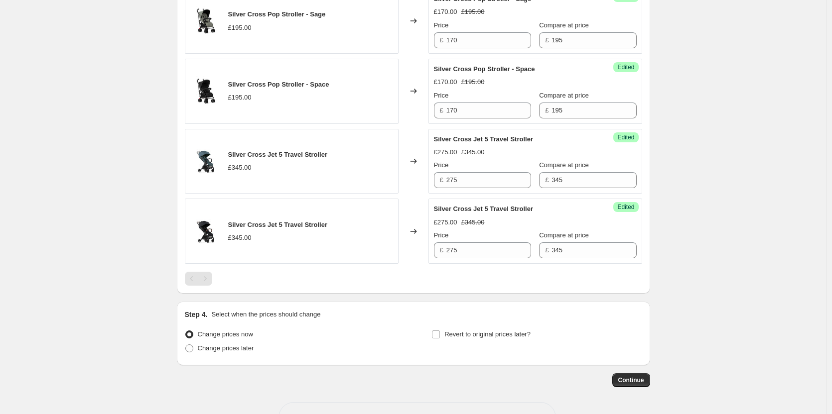
scroll to position [862, 0]
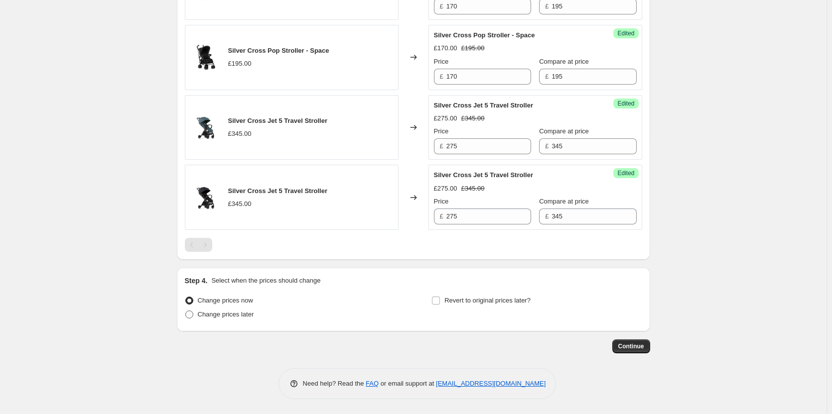
click at [240, 317] on span "Change prices later" at bounding box center [226, 314] width 56 height 7
click at [186, 311] on input "Change prices later" at bounding box center [185, 311] width 0 height 0
radio input "true"
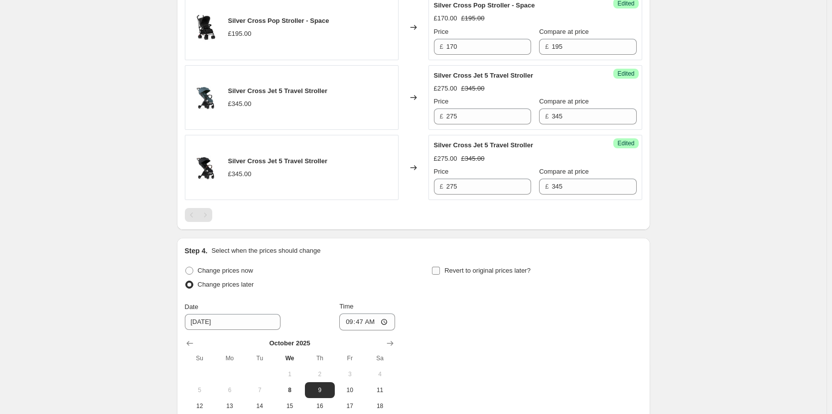
click at [480, 274] on span "Revert to original prices later?" at bounding box center [487, 270] width 86 height 7
click at [440, 275] on input "Revert to original prices later?" at bounding box center [436, 271] width 8 height 8
checkbox input "true"
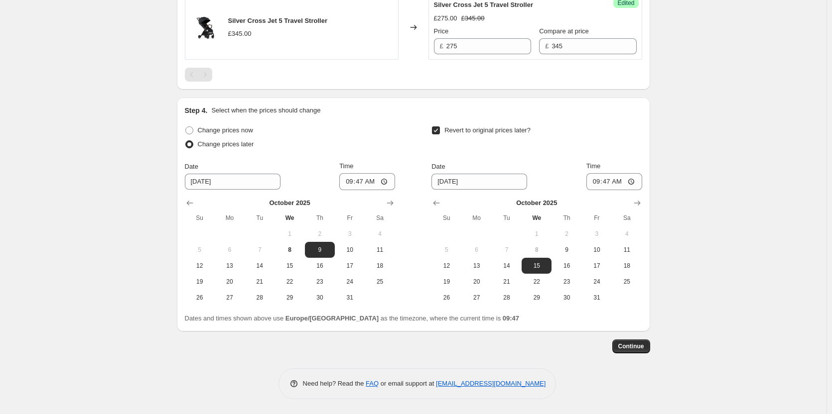
scroll to position [1032, 0]
click at [293, 249] on span "8" at bounding box center [289, 250] width 22 height 8
type input "[DATE]"
click at [569, 248] on span "9" at bounding box center [566, 250] width 22 height 8
type input "[DATE]"
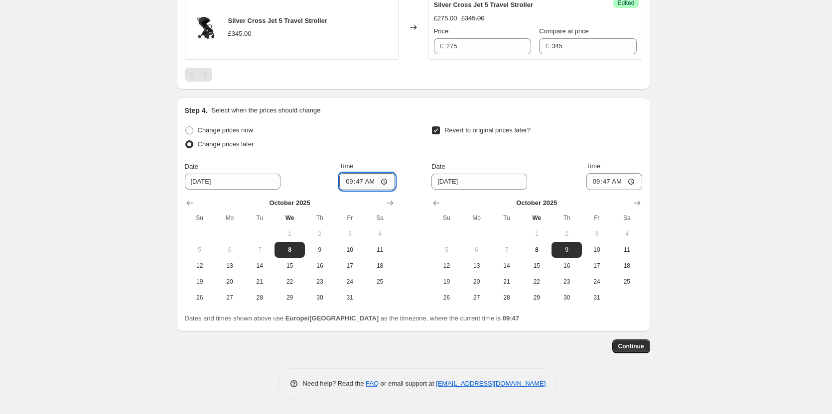
click at [366, 182] on input "09:47" at bounding box center [367, 181] width 56 height 17
click at [206, 131] on span "Change prices now" at bounding box center [225, 130] width 55 height 7
click at [186, 127] on input "Change prices now" at bounding box center [185, 127] width 0 height 0
radio input "true"
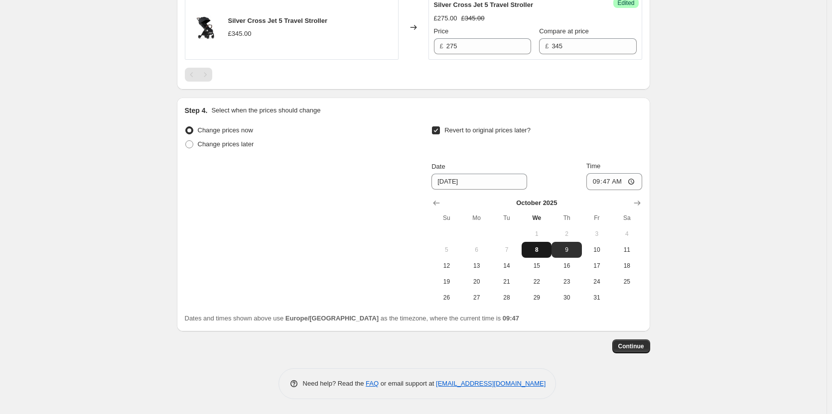
click at [544, 248] on span "8" at bounding box center [537, 250] width 22 height 8
click at [639, 202] on icon "Show next month, November 2025" at bounding box center [637, 203] width 10 height 10
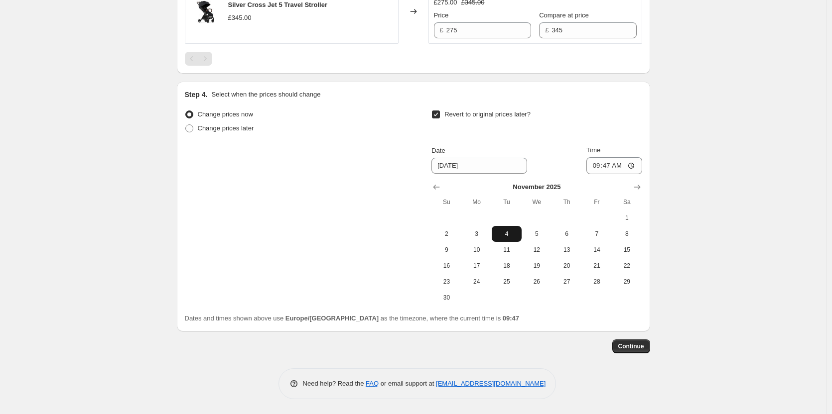
click at [517, 238] on span "4" at bounding box center [507, 234] width 22 height 8
type input "[DATE]"
click at [606, 174] on input "09:47" at bounding box center [614, 165] width 56 height 17
type input "15:00"
click at [640, 351] on span "Continue" at bounding box center [631, 347] width 26 height 8
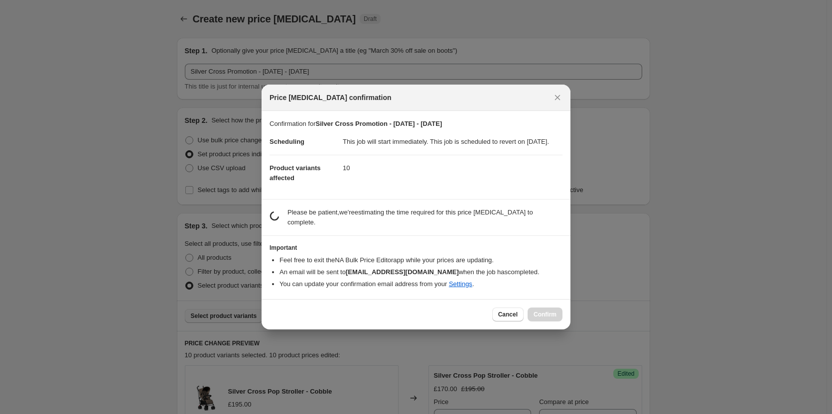
scroll to position [0, 0]
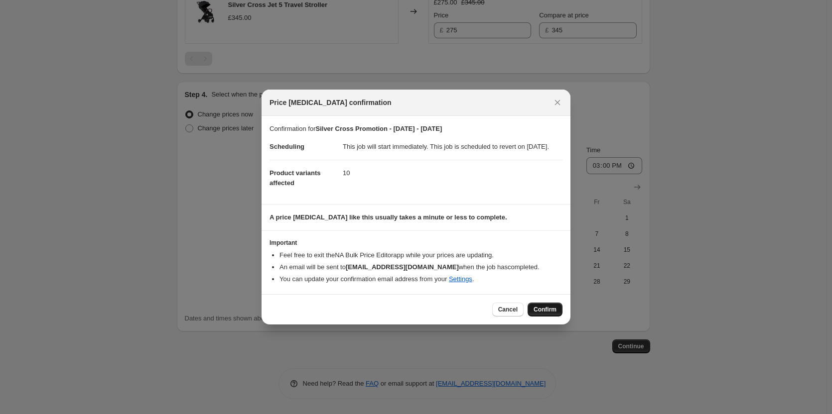
click at [556, 310] on button "Confirm" at bounding box center [545, 310] width 35 height 14
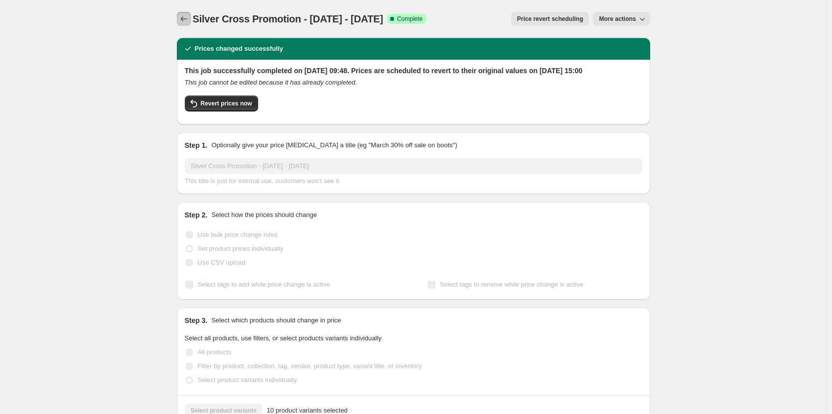
click at [185, 19] on icon "Price change jobs" at bounding box center [184, 19] width 10 height 10
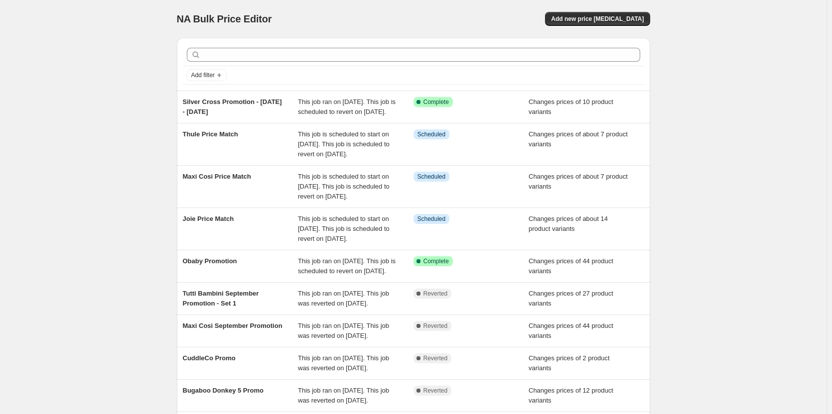
drag, startPoint x: 598, startPoint y: 15, endPoint x: 352, endPoint y: 18, distance: 246.1
click at [364, 17] on div "NA Bulk Price Editor Add new price [MEDICAL_DATA]" at bounding box center [413, 19] width 473 height 14
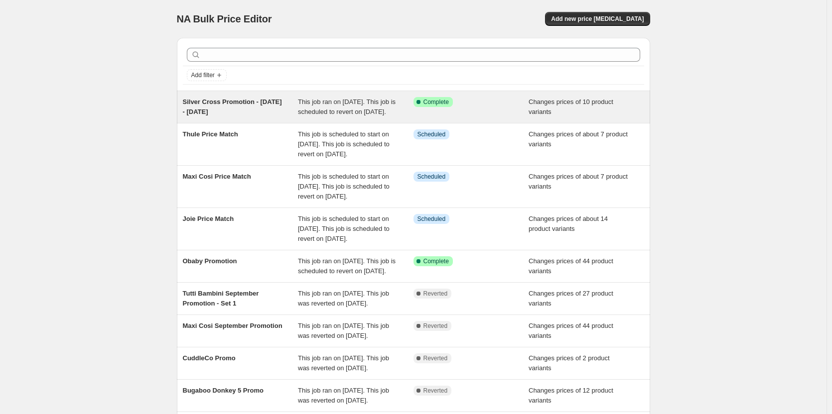
drag, startPoint x: 235, startPoint y: 116, endPoint x: 183, endPoint y: 103, distance: 54.0
click at [183, 103] on div "Silver Cross Promotion - [DATE] - [DATE] This job ran on [DATE]. This job is sc…" at bounding box center [413, 107] width 473 height 32
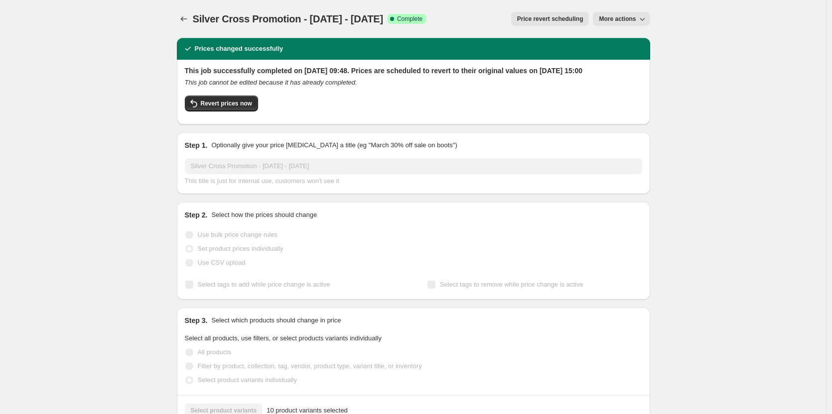
drag, startPoint x: 309, startPoint y: 18, endPoint x: 316, endPoint y: 18, distance: 7.0
click at [309, 18] on span "Silver Cross Promotion - [DATE] - [DATE]" at bounding box center [288, 18] width 190 height 11
drag, startPoint x: 362, startPoint y: 20, endPoint x: 198, endPoint y: 22, distance: 163.9
click at [198, 22] on span "Silver Cross Promotion - [DATE] - [DATE]" at bounding box center [288, 18] width 190 height 11
copy span "Silver Cross Promotion - [DATE] -"
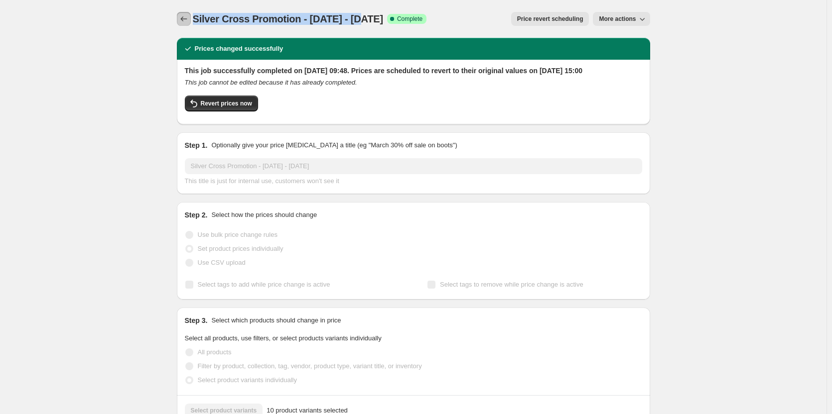
click at [190, 13] on button "Price change jobs" at bounding box center [184, 19] width 14 height 14
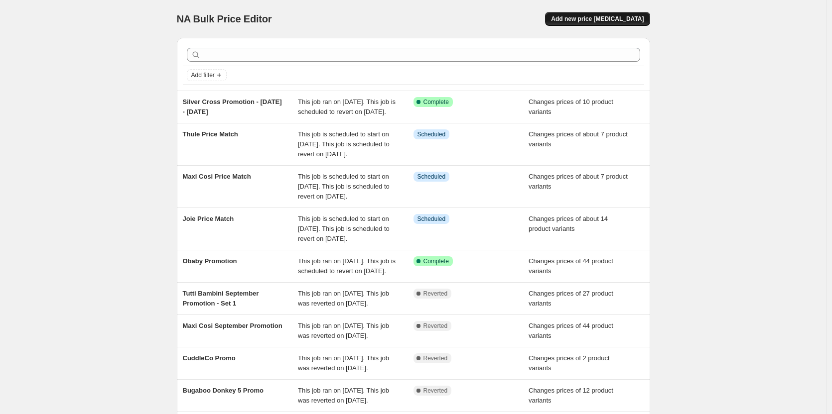
click at [625, 14] on button "Add new price [MEDICAL_DATA]" at bounding box center [597, 19] width 105 height 14
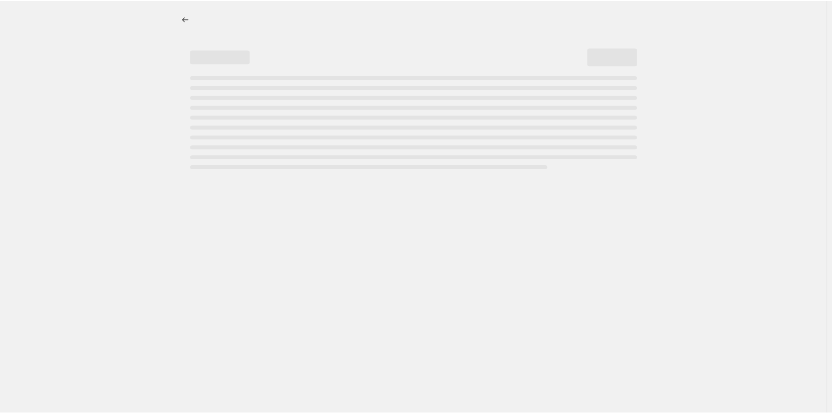
select select "percentage"
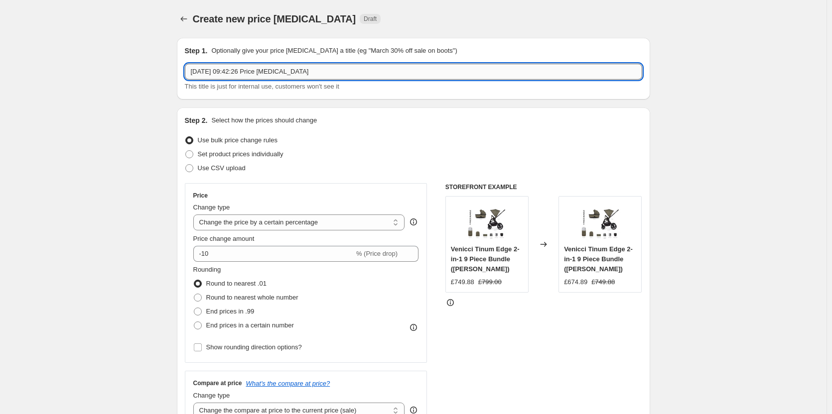
click at [338, 75] on input "[DATE] 09:42:26 Price [MEDICAL_DATA]" at bounding box center [413, 72] width 457 height 16
paste input "Silver Cross Promotion - [DATE] -"
type input "Silver Cross Promotion - [DATE] - [DATE]"
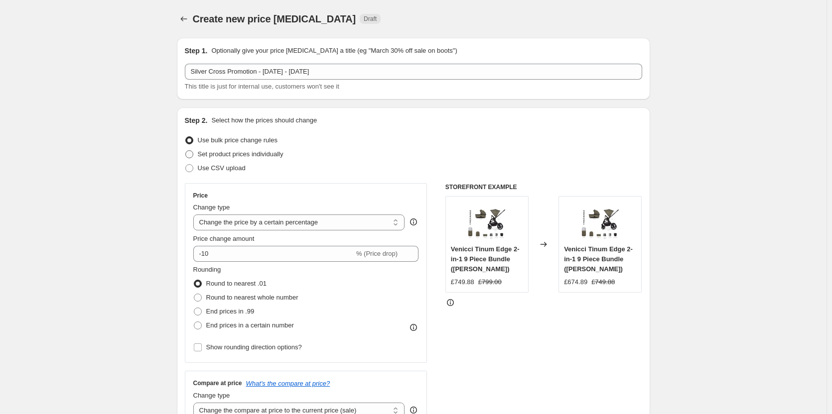
click at [276, 155] on span "Set product prices individually" at bounding box center [241, 153] width 86 height 7
click at [186, 151] on input "Set product prices individually" at bounding box center [185, 150] width 0 height 0
radio input "true"
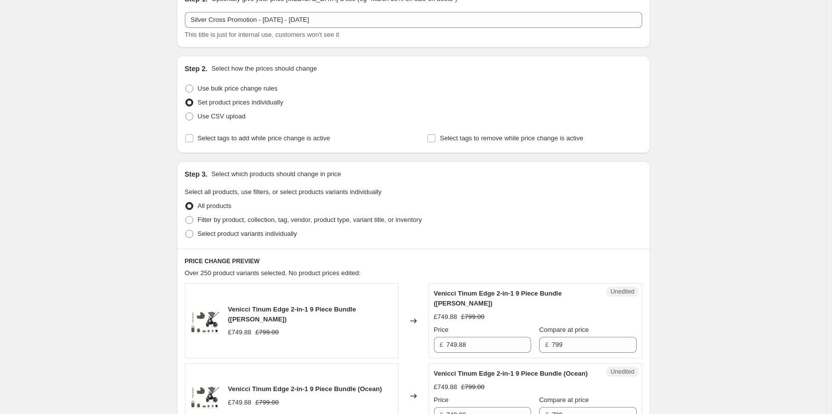
scroll to position [199, 0]
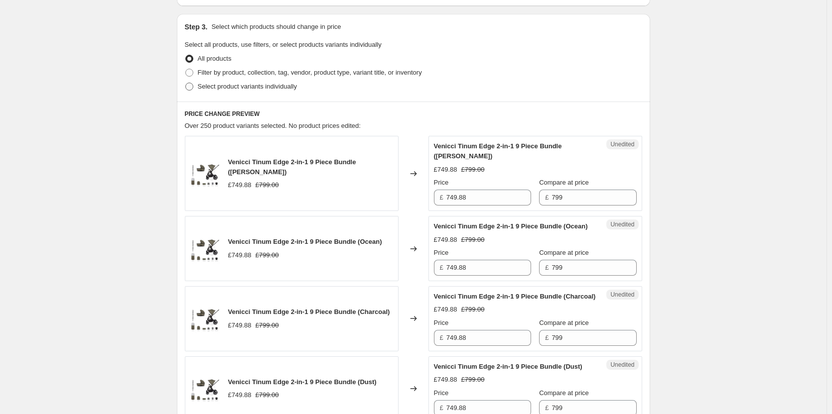
click at [217, 93] on label "Select product variants individually" at bounding box center [241, 87] width 112 height 14
click at [186, 83] on input "Select product variants individually" at bounding box center [185, 83] width 0 height 0
radio input "true"
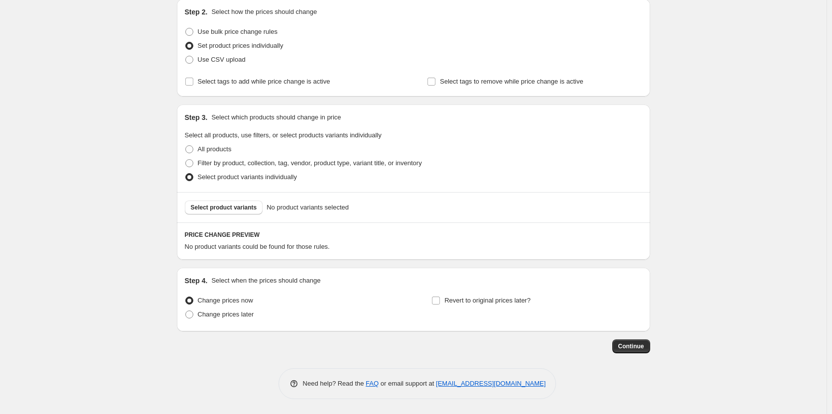
scroll to position [109, 0]
click at [234, 212] on button "Select product variants" at bounding box center [224, 208] width 78 height 14
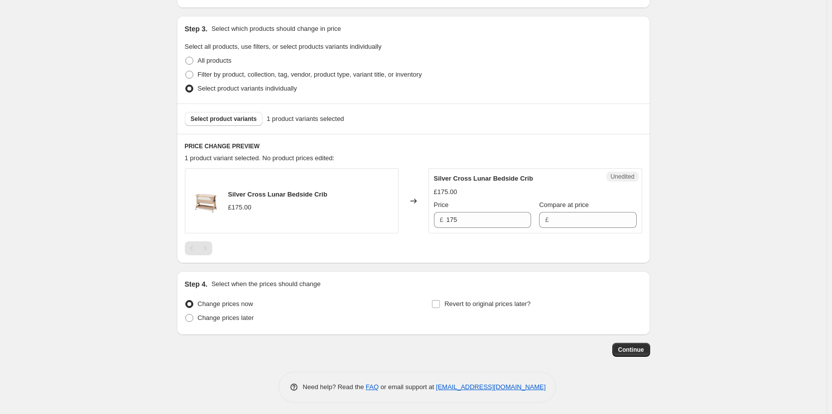
scroll to position [201, 0]
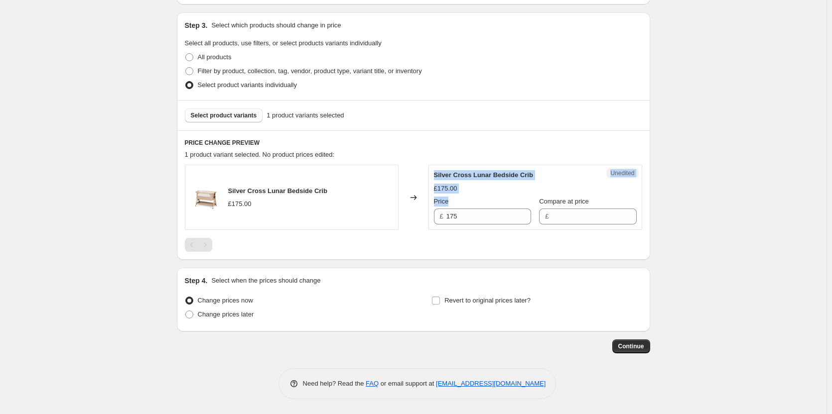
drag, startPoint x: 480, startPoint y: 228, endPoint x: 420, endPoint y: 218, distance: 60.1
click at [420, 218] on div "Silver Cross Lunar Bedside Crib £175.00 Changed to Unedited Silver Cross Lunar …" at bounding box center [413, 197] width 457 height 65
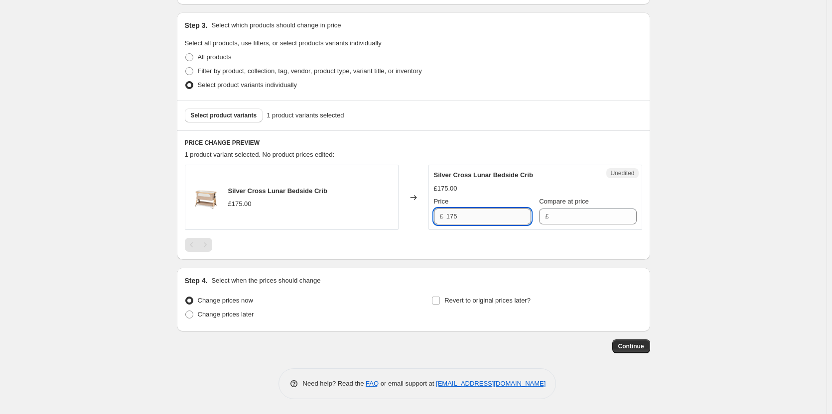
drag, startPoint x: 449, startPoint y: 215, endPoint x: 505, endPoint y: 219, distance: 55.9
click at [505, 219] on input "175" at bounding box center [488, 217] width 85 height 16
click at [573, 208] on div "Compare at price £" at bounding box center [587, 211] width 97 height 28
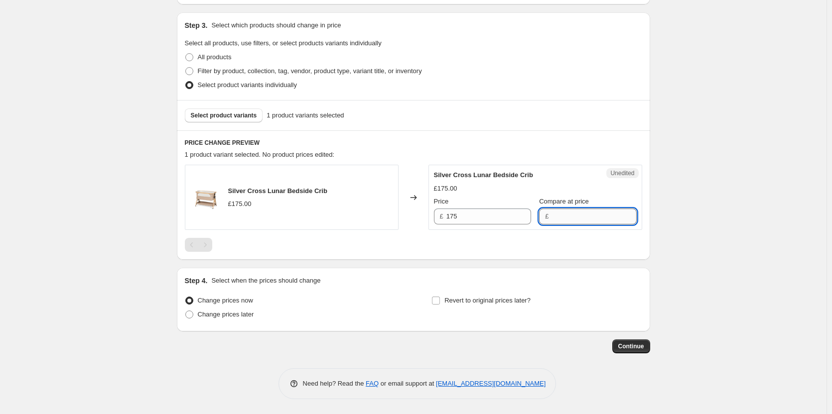
drag, startPoint x: 562, startPoint y: 220, endPoint x: 549, endPoint y: 217, distance: 13.2
click at [559, 219] on input "Compare at price" at bounding box center [593, 217] width 85 height 16
paste input "175"
type input "175"
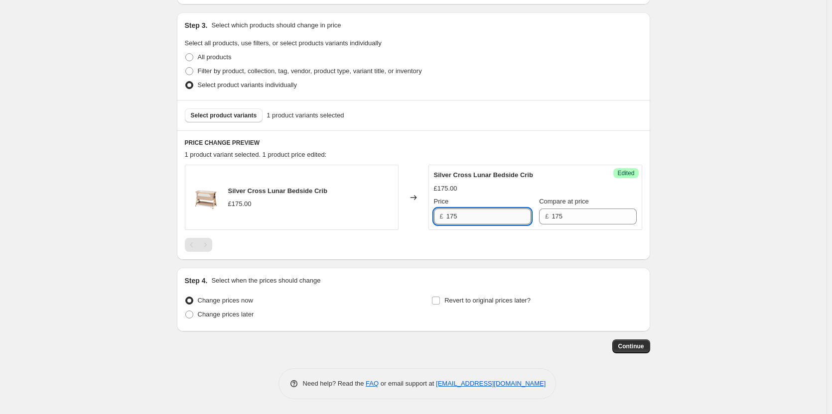
click at [498, 213] on input "175" at bounding box center [488, 217] width 85 height 16
type input "145"
click at [489, 306] on span "Revert to original prices later?" at bounding box center [487, 301] width 86 height 10
click at [440, 305] on input "Revert to original prices later?" at bounding box center [436, 301] width 8 height 8
checkbox input "true"
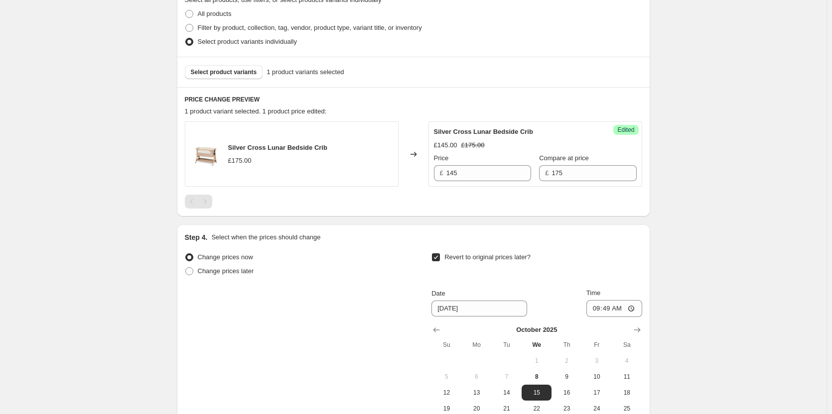
scroll to position [350, 0]
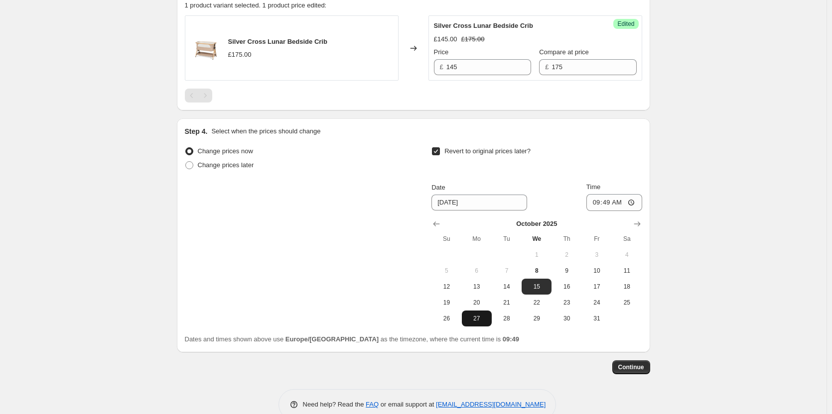
click at [480, 316] on span "27" at bounding box center [477, 319] width 22 height 8
type input "[DATE]"
click at [610, 203] on input "09:49" at bounding box center [614, 202] width 56 height 17
click at [612, 201] on input "15:00" at bounding box center [614, 202] width 56 height 17
type input "23:00"
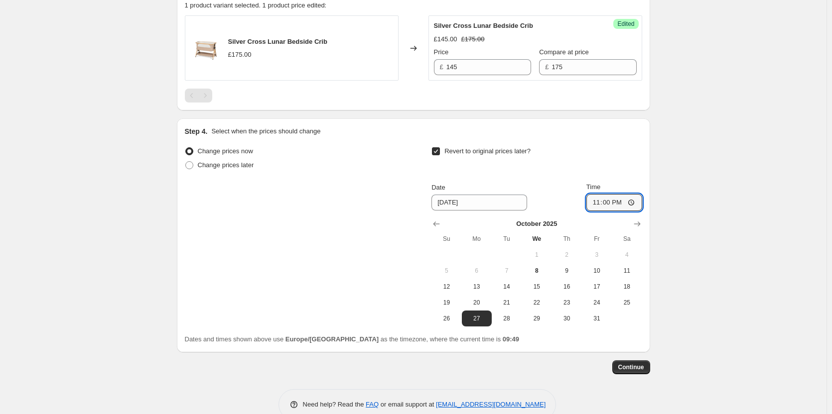
click at [705, 152] on div "Create new price [MEDICAL_DATA]. This page is ready Create new price [MEDICAL_D…" at bounding box center [413, 43] width 826 height 786
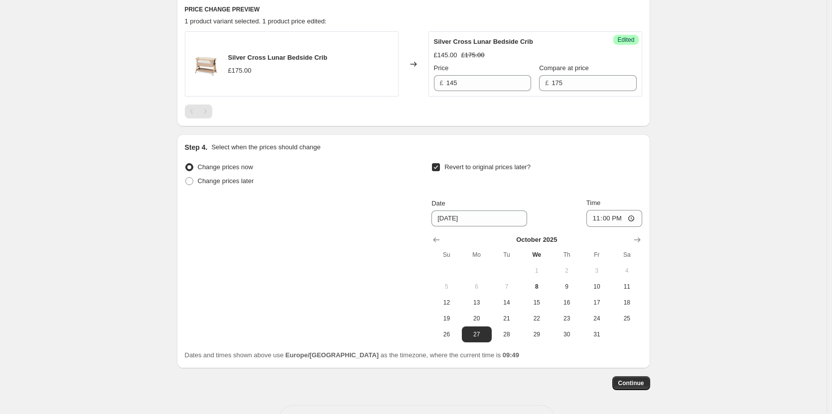
scroll to position [371, 0]
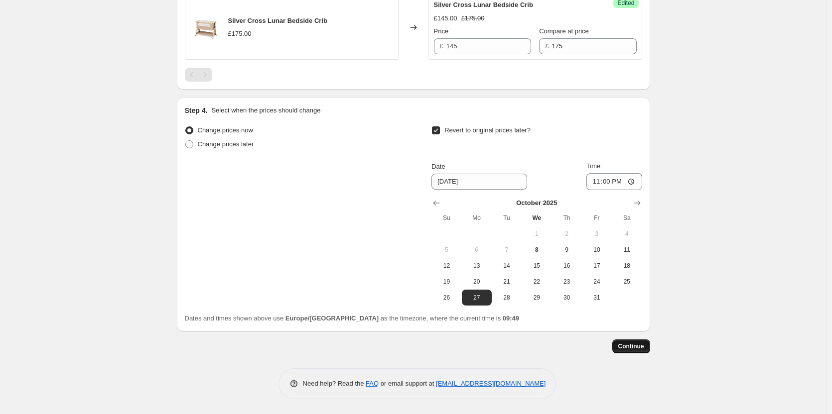
click at [637, 351] on button "Continue" at bounding box center [631, 347] width 38 height 14
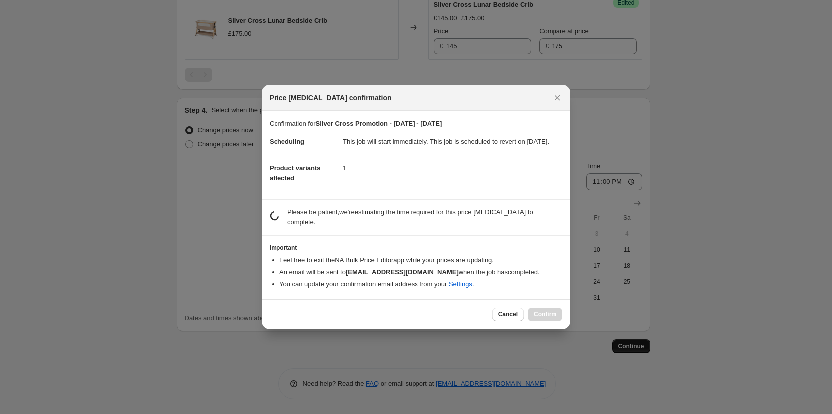
scroll to position [0, 0]
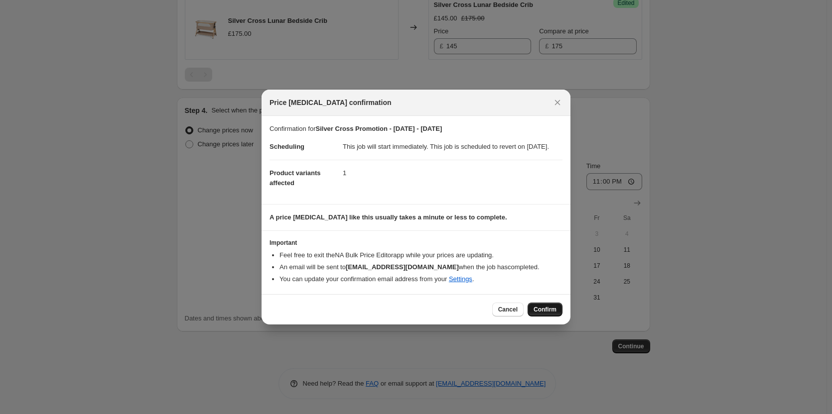
click at [547, 314] on span "Confirm" at bounding box center [545, 310] width 23 height 8
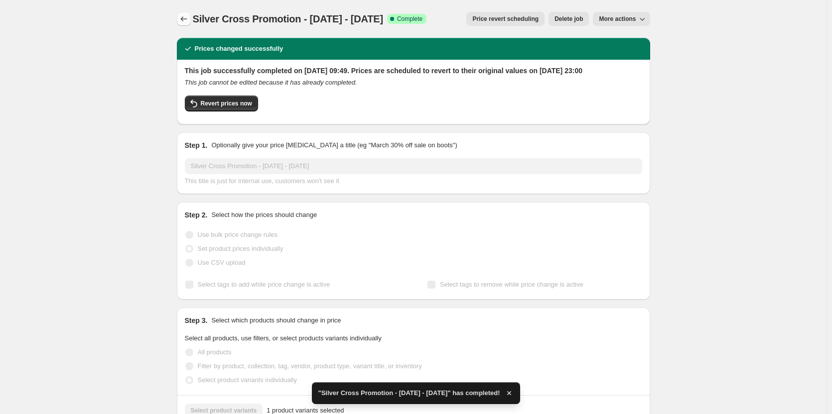
click at [187, 20] on icon "Price change jobs" at bounding box center [184, 19] width 10 height 10
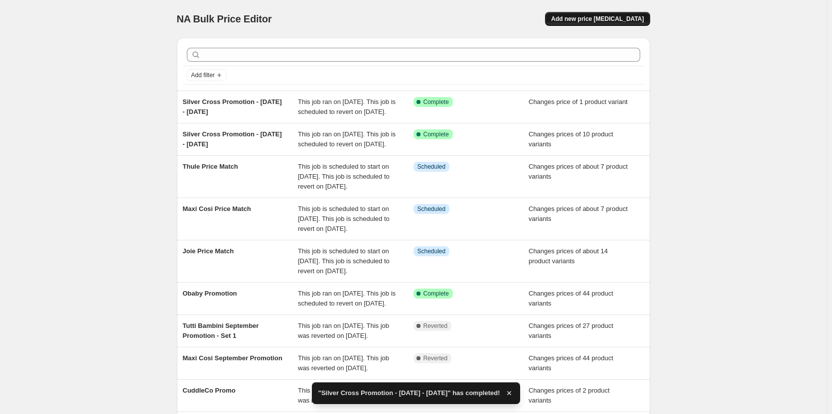
click at [583, 22] on span "Add new price [MEDICAL_DATA]" at bounding box center [597, 19] width 93 height 8
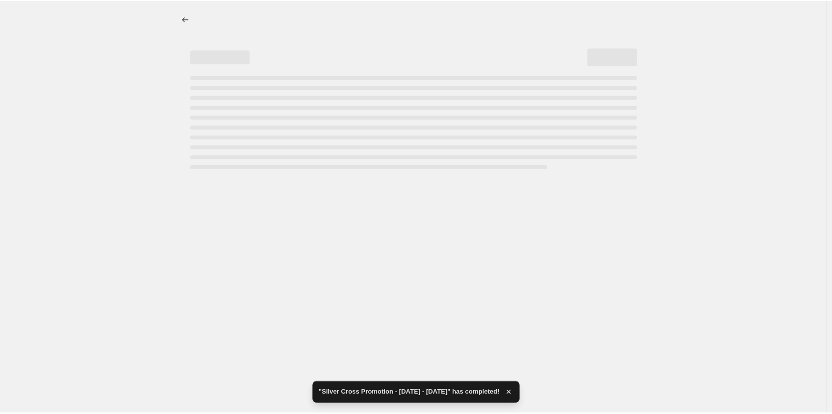
select select "percentage"
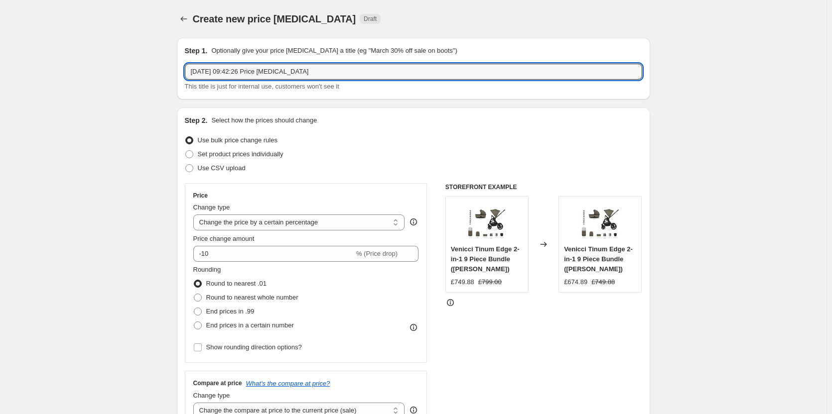
drag, startPoint x: 309, startPoint y: 69, endPoint x: 63, endPoint y: 62, distance: 246.2
paste input "175"
type input "[DATE] 09:42:26 Price [MEDICAL_DATA]"
drag, startPoint x: 211, startPoint y: 27, endPoint x: 201, endPoint y: 23, distance: 10.9
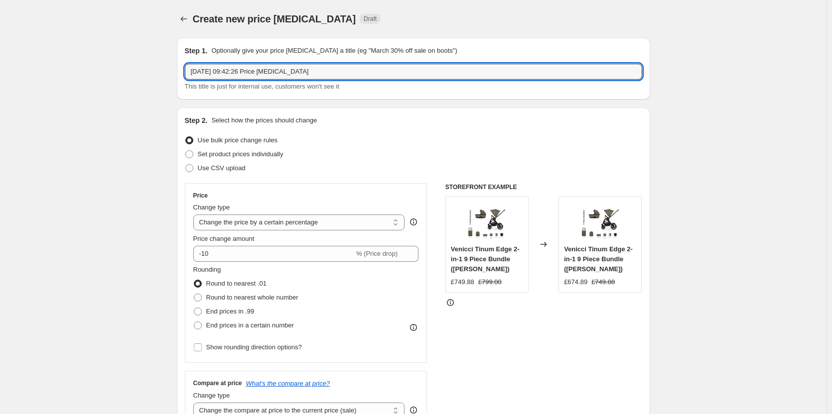
click at [210, 27] on div "Create new price [MEDICAL_DATA]. This page is ready Create new price [MEDICAL_D…" at bounding box center [413, 19] width 473 height 38
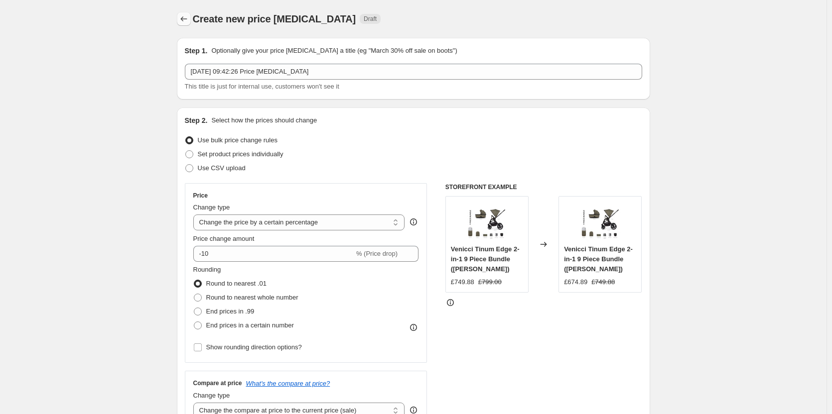
click at [186, 17] on icon "Price change jobs" at bounding box center [184, 19] width 10 height 10
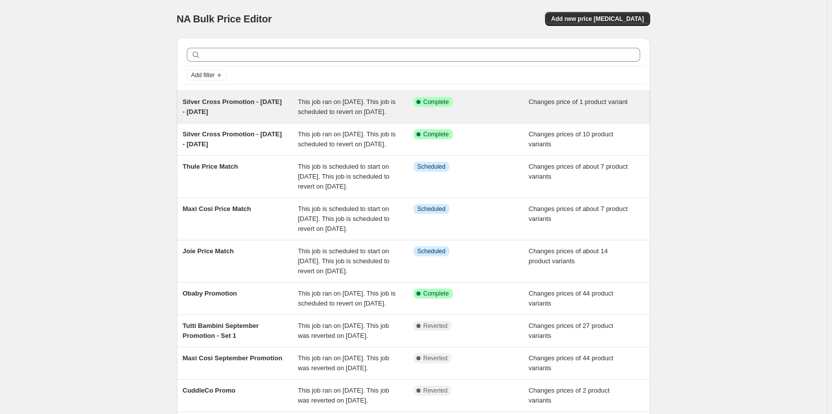
click at [302, 98] on span "This job ran on [DATE]. This job is scheduled to revert on [DATE]." at bounding box center [347, 106] width 98 height 17
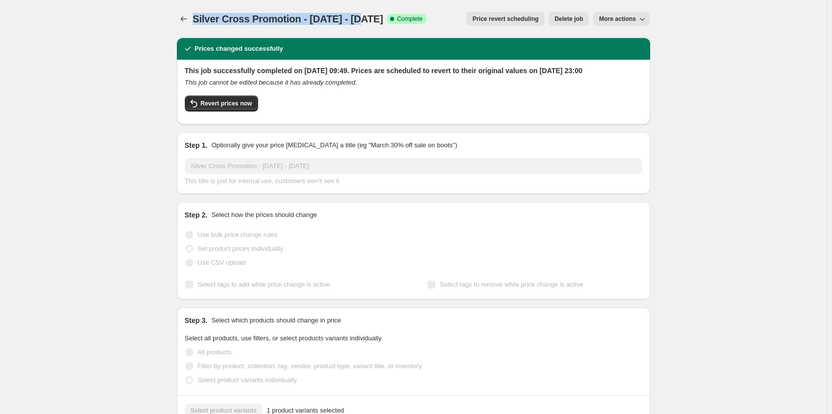
drag, startPoint x: 360, startPoint y: 19, endPoint x: 197, endPoint y: 17, distance: 162.4
click at [197, 17] on span "Silver Cross Promotion - [DATE] - [DATE]" at bounding box center [288, 18] width 190 height 11
copy span "Silver Cross Promotion - [DATE] -"
click at [179, 16] on button "Price change jobs" at bounding box center [184, 19] width 14 height 14
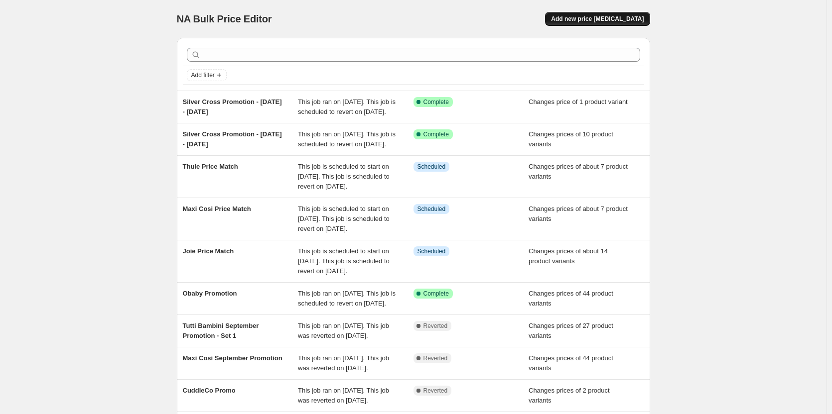
click at [598, 24] on button "Add new price [MEDICAL_DATA]" at bounding box center [597, 19] width 105 height 14
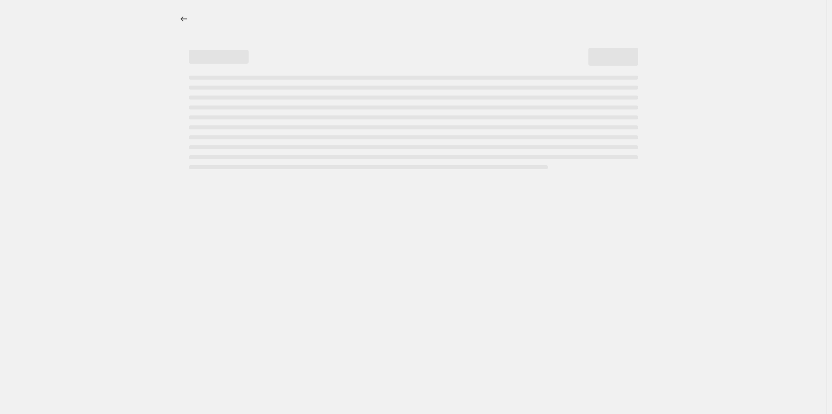
select select "percentage"
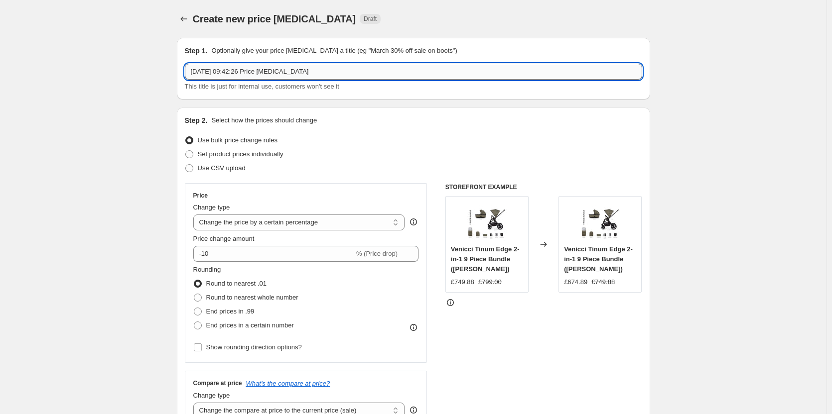
click at [319, 71] on input "[DATE] 09:42:26 Price [MEDICAL_DATA]" at bounding box center [413, 72] width 457 height 16
paste input "Silver Cross Promotion - [DATE] -"
click at [290, 72] on input "Silver Cross Promotion - [DATE] -" at bounding box center [413, 72] width 457 height 16
click at [317, 74] on input "Silver Cross Promotion - [DATE] -" at bounding box center [413, 72] width 457 height 16
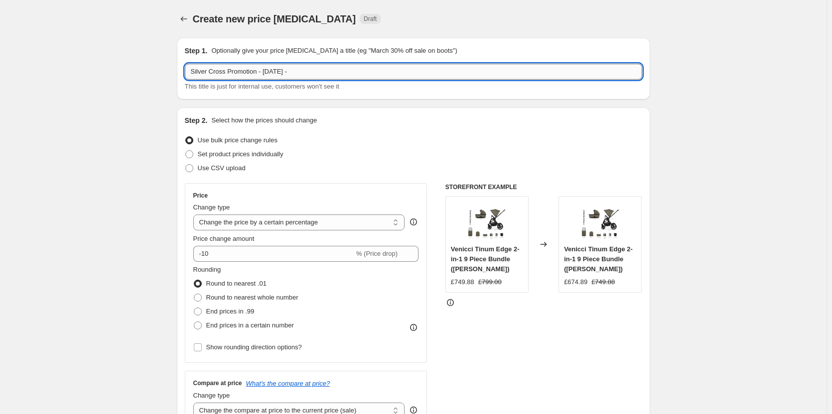
click at [317, 68] on input "Silver Cross Promotion - [DATE] -" at bounding box center [413, 72] width 457 height 16
type input "Silver Cross Promotion - [DATE] - [DATE]"
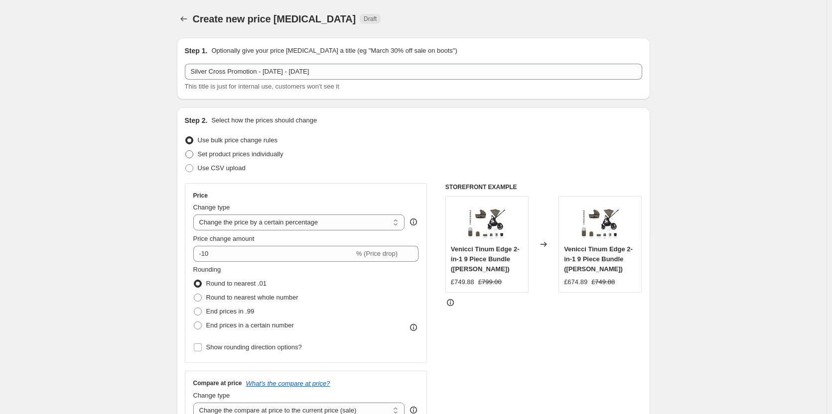
click at [253, 155] on span "Set product prices individually" at bounding box center [241, 153] width 86 height 7
click at [186, 151] on input "Set product prices individually" at bounding box center [185, 150] width 0 height 0
radio input "true"
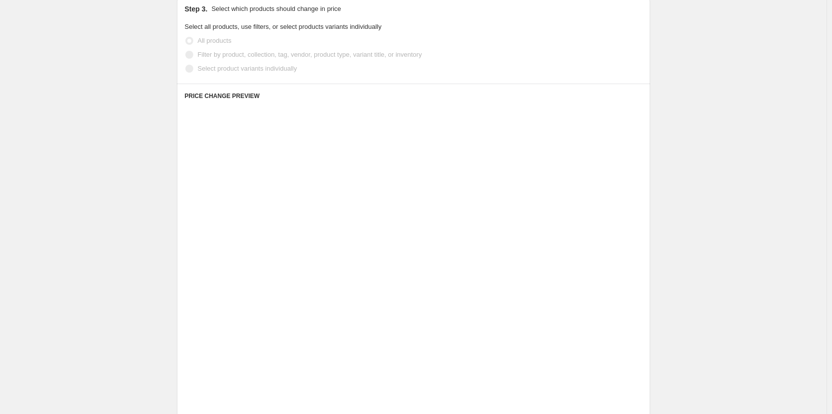
scroll to position [249, 0]
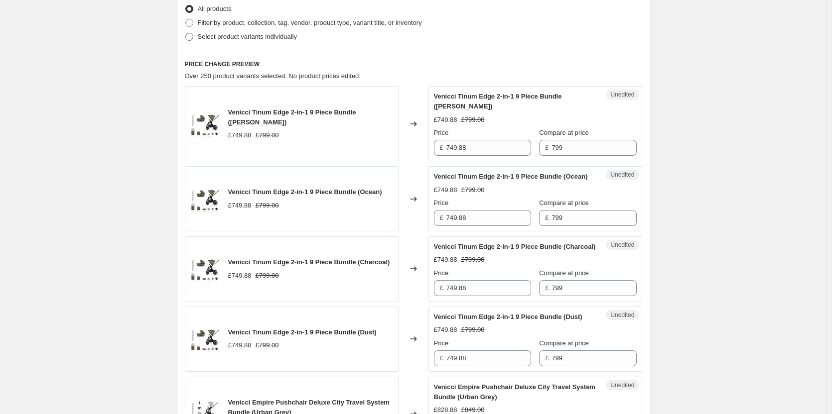
click at [241, 38] on span "Select product variants individually" at bounding box center [247, 36] width 99 height 7
click at [186, 33] on input "Select product variants individually" at bounding box center [185, 33] width 0 height 0
radio input "true"
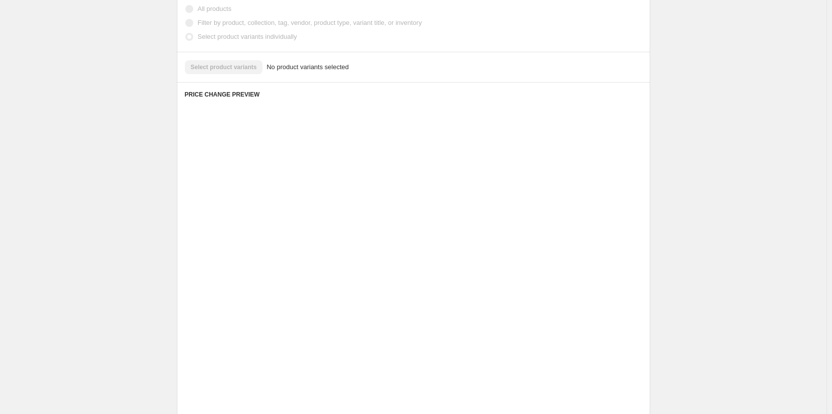
scroll to position [109, 0]
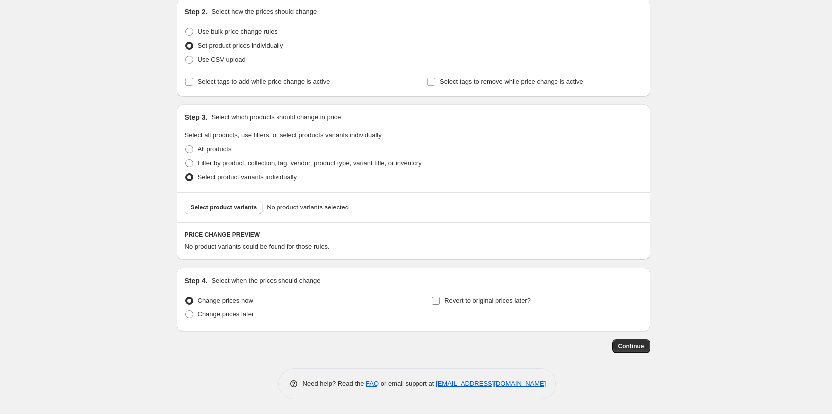
click at [443, 301] on label "Revert to original prices later?" at bounding box center [480, 301] width 99 height 14
click at [440, 301] on input "Revert to original prices later?" at bounding box center [436, 301] width 8 height 8
checkbox input "true"
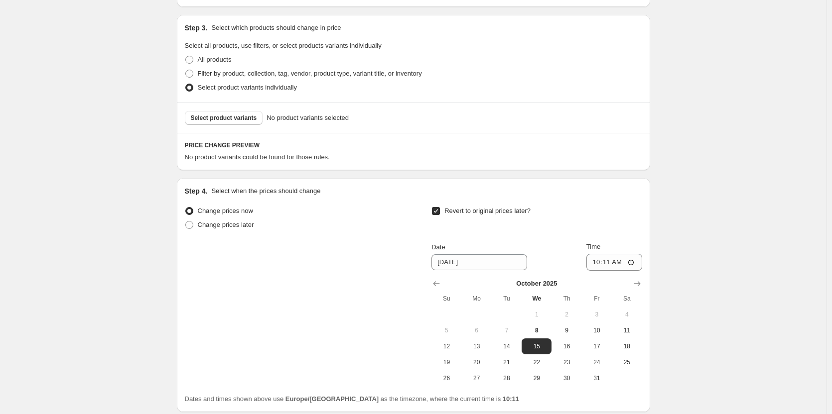
scroll to position [208, 0]
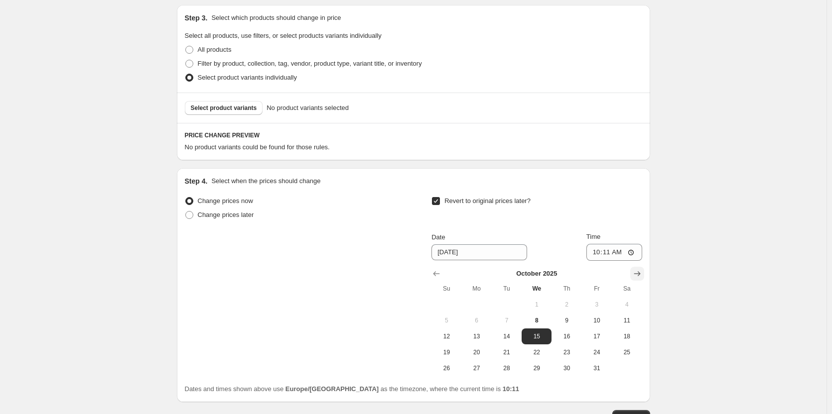
click at [637, 274] on icon "Show next month, November 2025" at bounding box center [637, 274] width 6 height 5
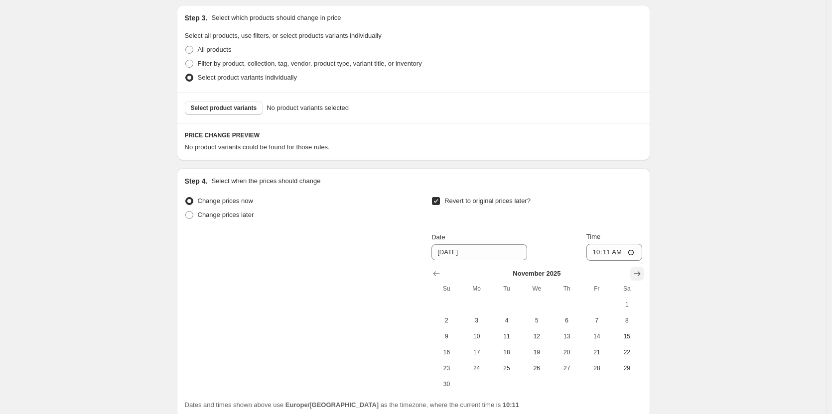
click at [637, 274] on icon "Show next month, December 2025" at bounding box center [637, 274] width 6 height 5
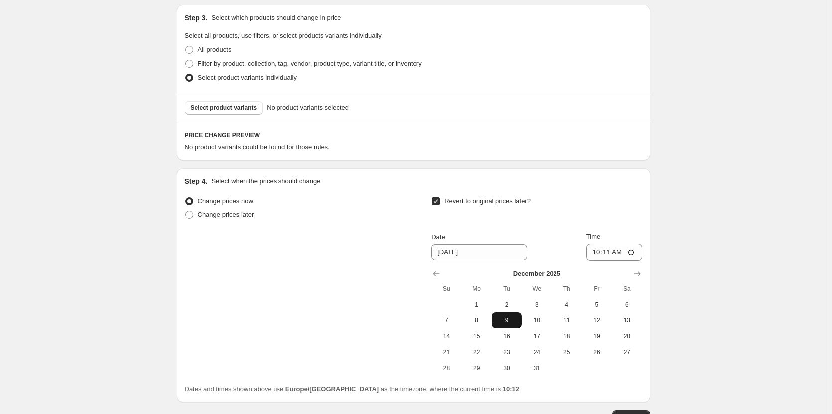
click at [509, 324] on span "9" at bounding box center [507, 321] width 22 height 8
type input "[DATE]"
click at [607, 252] on input "10:11" at bounding box center [614, 252] width 56 height 17
type input "15:00"
click at [750, 238] on div "Create new price [MEDICAL_DATA]. This page is ready Create new price [MEDICAL_D…" at bounding box center [413, 138] width 826 height 693
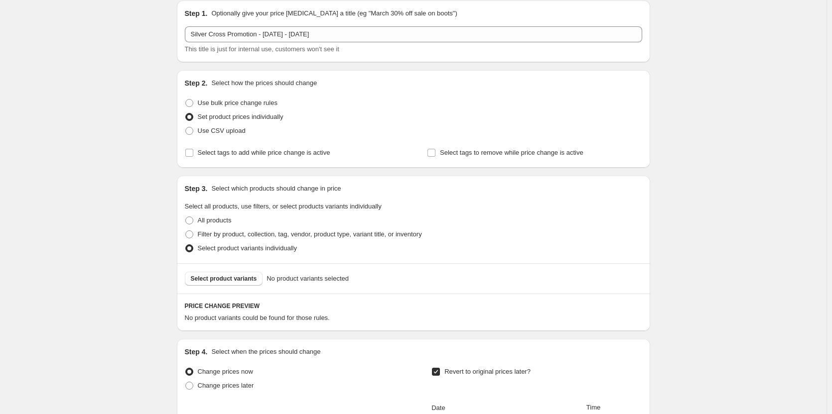
scroll to position [9, 0]
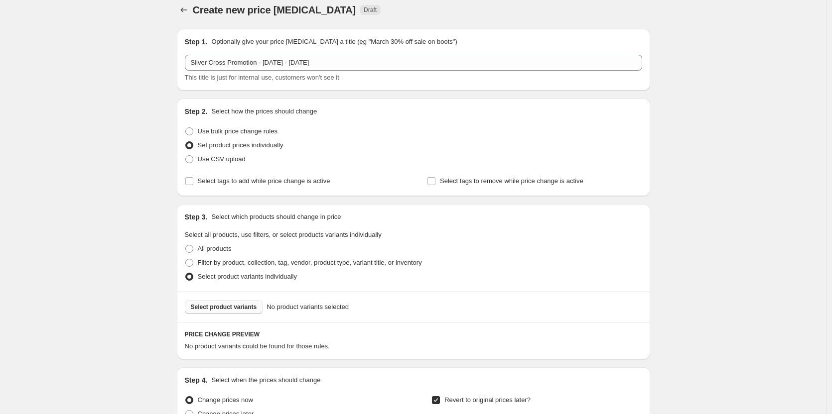
click at [252, 306] on span "Select product variants" at bounding box center [224, 307] width 66 height 8
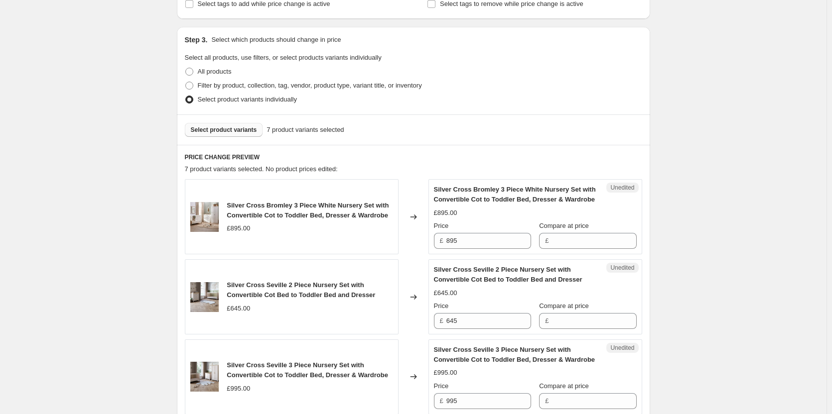
scroll to position [208, 0]
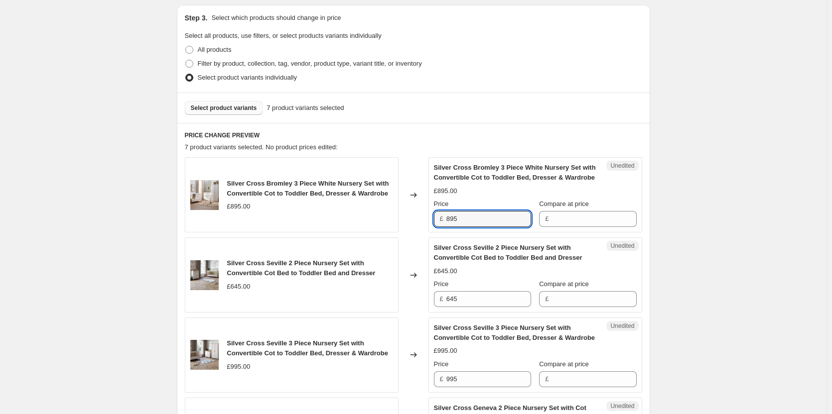
drag, startPoint x: 473, startPoint y: 215, endPoint x: 405, endPoint y: 216, distance: 67.8
click at [405, 216] on div "Silver Cross Bromley 3 Piece White Nursery Set with Convertible Cot to Toddler …" at bounding box center [413, 194] width 457 height 75
click at [590, 221] on input "Compare at price" at bounding box center [593, 219] width 85 height 16
paste input "895"
type input "895"
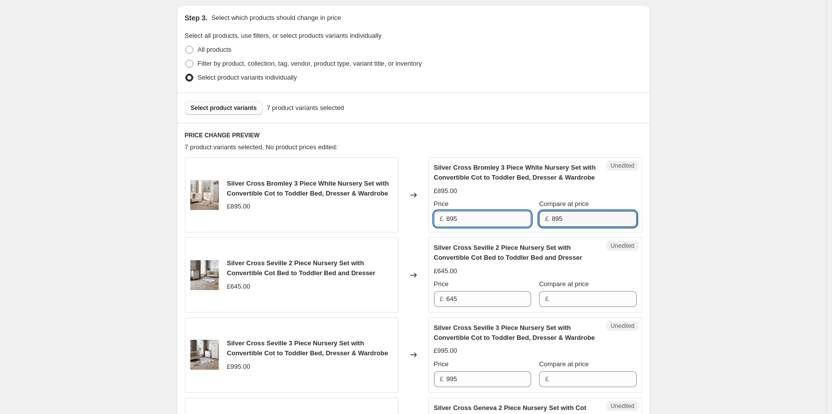
click at [486, 216] on input "895" at bounding box center [488, 219] width 85 height 16
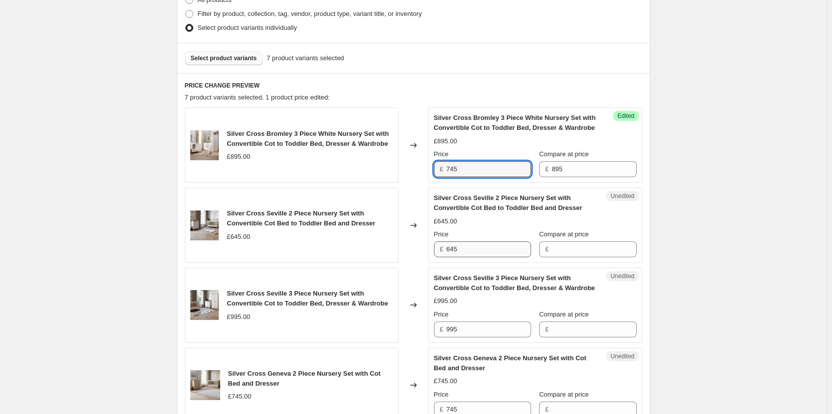
type input "745"
click at [465, 248] on input "645" at bounding box center [488, 250] width 85 height 16
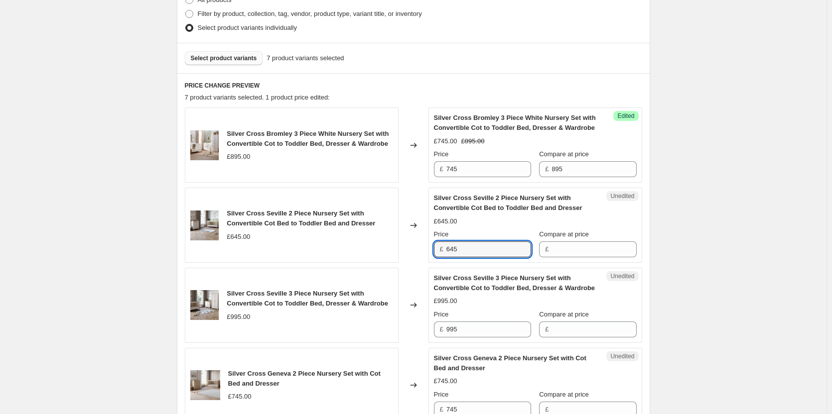
click at [582, 259] on div "Unedited Silver Cross Seville 2 Piece Nursery Set with Convertible Cot Bed to T…" at bounding box center [535, 225] width 214 height 75
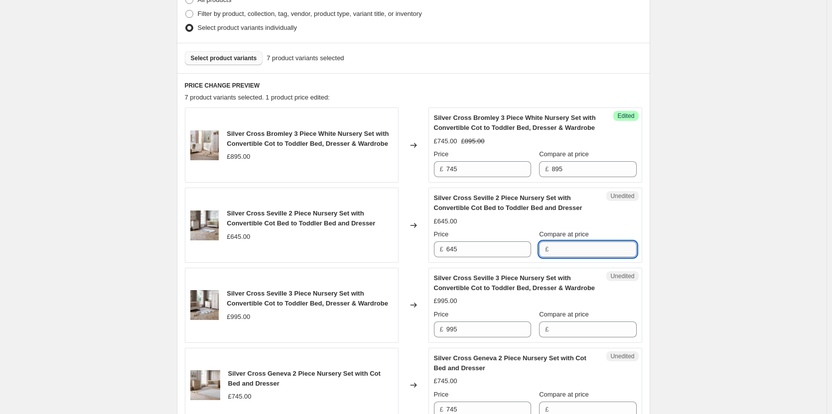
click at [583, 251] on input "Compare at price" at bounding box center [593, 250] width 85 height 16
paste input "645"
type input "645"
click at [499, 252] on input "645" at bounding box center [488, 250] width 85 height 16
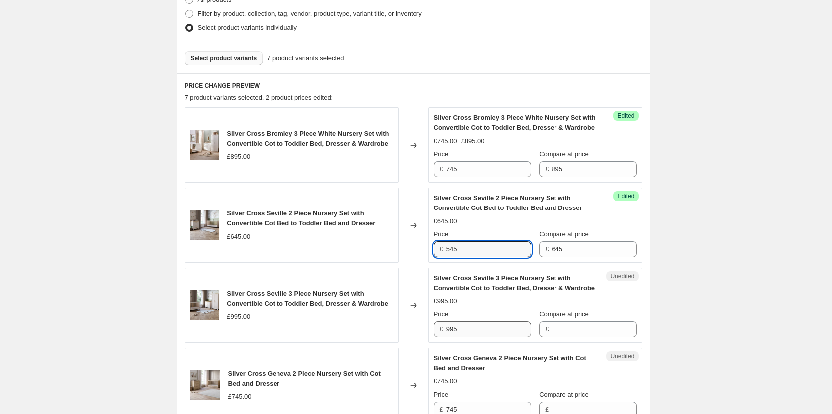
type input "545"
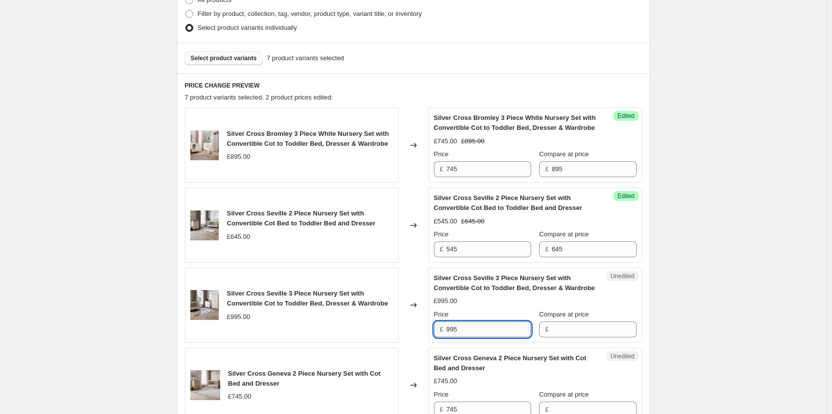
click at [496, 328] on input "995" at bounding box center [488, 330] width 85 height 16
click at [592, 329] on input "Compare at price" at bounding box center [593, 330] width 85 height 16
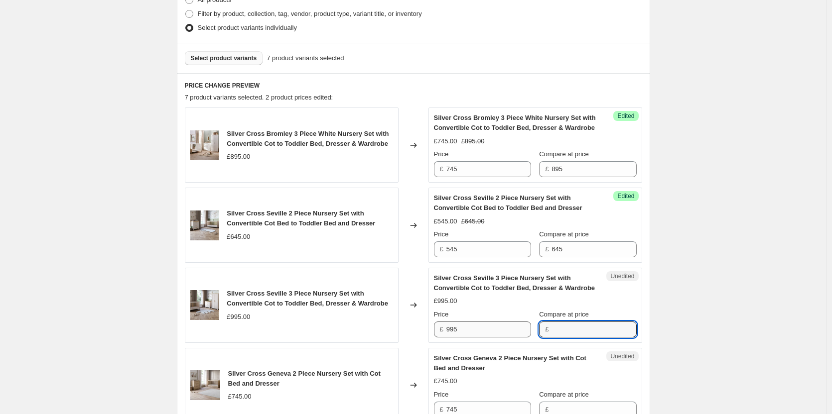
paste input "995"
type input "995"
click at [482, 322] on input "995" at bounding box center [488, 330] width 85 height 16
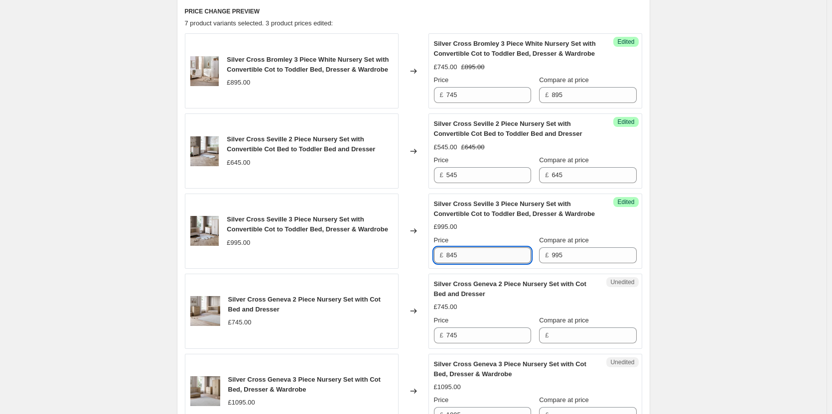
scroll to position [358, 0]
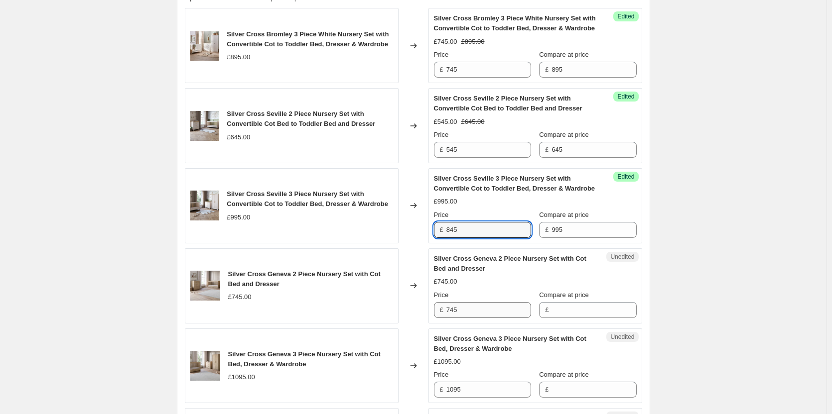
type input "845"
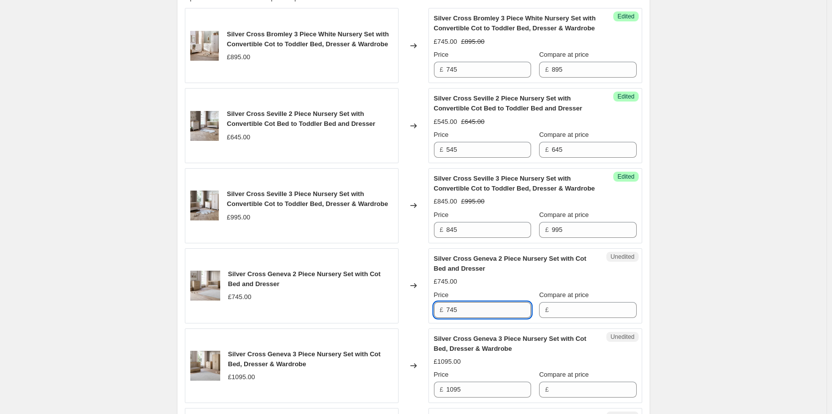
click at [485, 315] on input "745" at bounding box center [488, 310] width 85 height 16
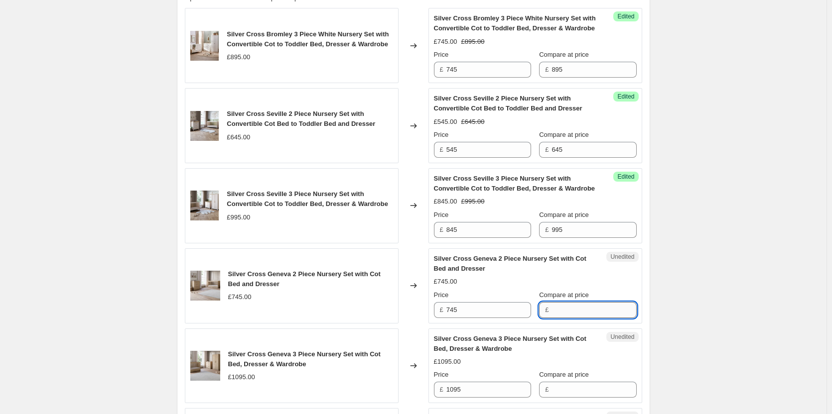
click at [567, 317] on input "Compare at price" at bounding box center [593, 310] width 85 height 16
paste input "745"
type input "745"
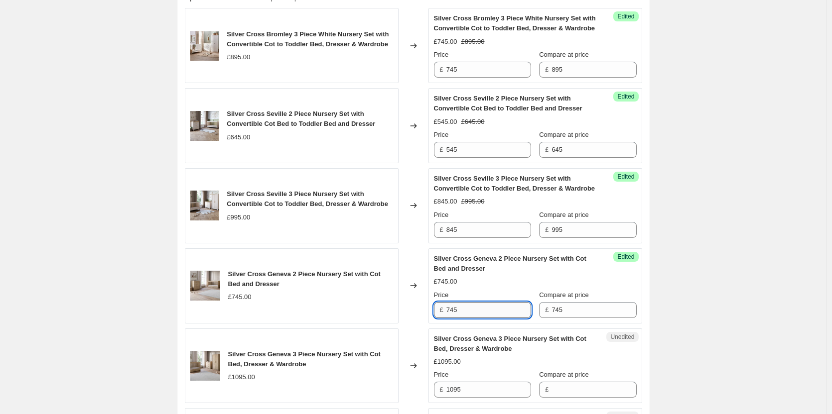
click at [485, 311] on input "745" at bounding box center [488, 310] width 85 height 16
type input "645"
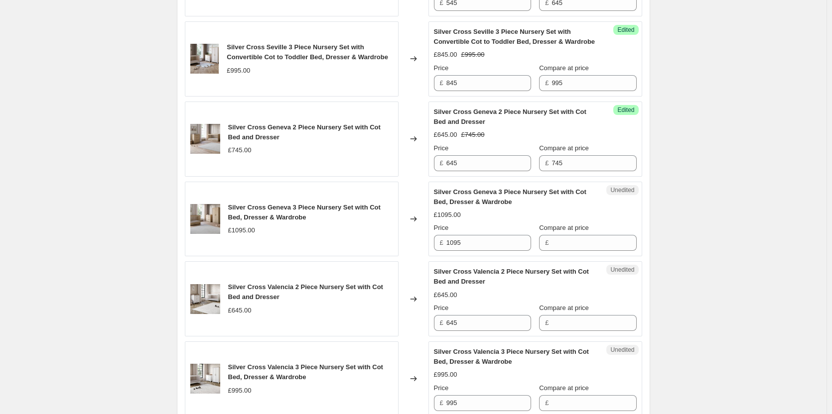
scroll to position [507, 0]
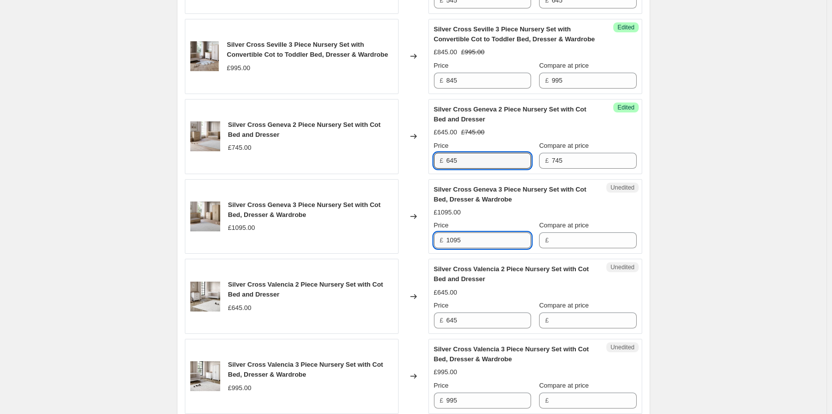
click at [503, 239] on input "1095" at bounding box center [488, 241] width 85 height 16
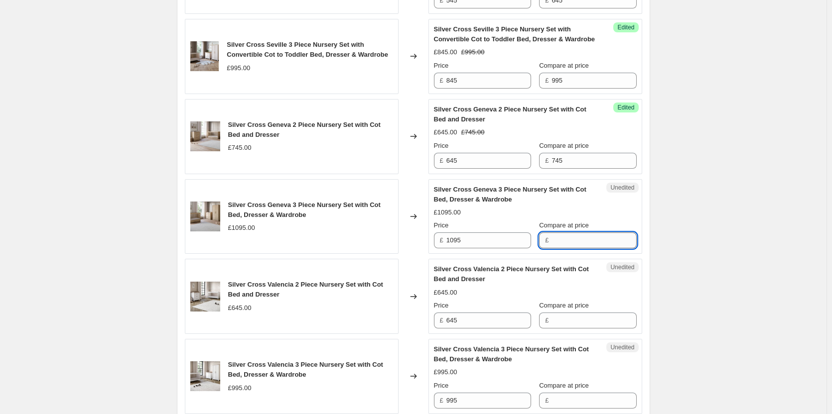
click at [592, 245] on input "Compare at price" at bounding box center [593, 241] width 85 height 16
paste input "1095"
type input "1095"
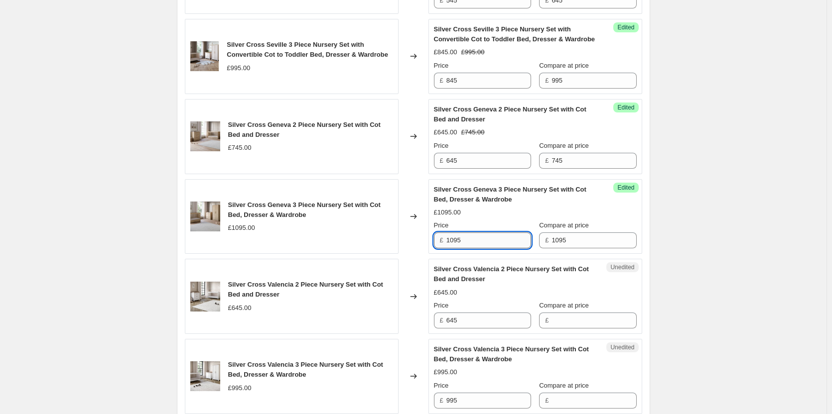
click at [507, 241] on input "1095" at bounding box center [488, 241] width 85 height 16
type input "945"
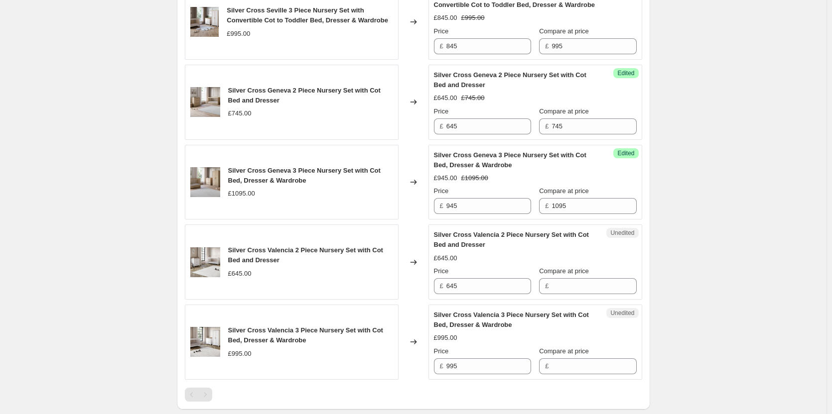
scroll to position [607, 0]
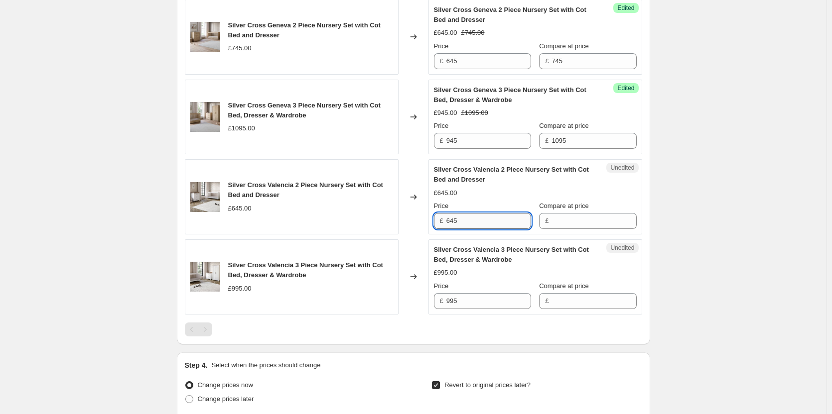
click at [497, 224] on input "645" at bounding box center [488, 221] width 85 height 16
click at [580, 223] on input "Compare at price" at bounding box center [593, 221] width 85 height 16
paste input "645"
type input "645"
click at [520, 220] on input "645" at bounding box center [488, 221] width 85 height 16
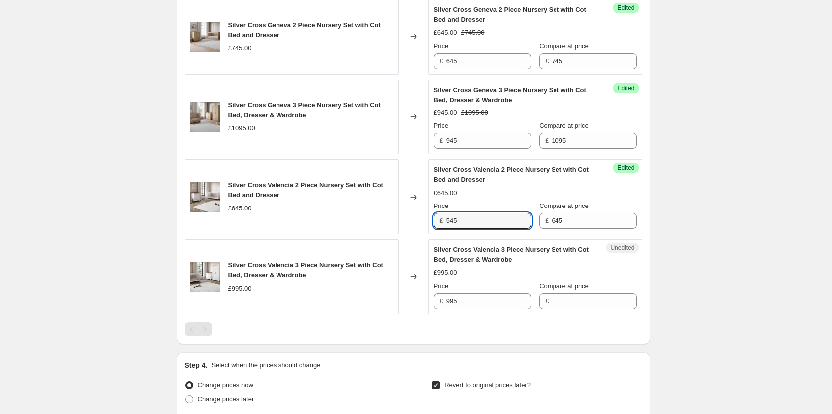
type input "545"
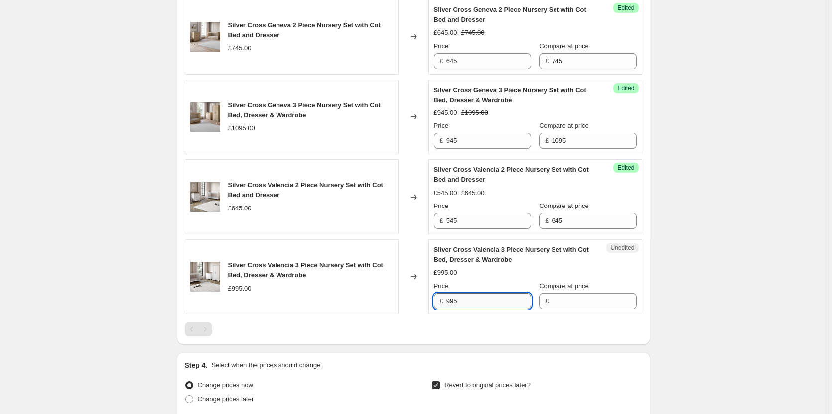
click at [483, 299] on input "995" at bounding box center [488, 301] width 85 height 16
drag, startPoint x: 578, startPoint y: 302, endPoint x: 556, endPoint y: 299, distance: 21.6
click at [578, 302] on input "Compare at price" at bounding box center [593, 301] width 85 height 16
paste input "995"
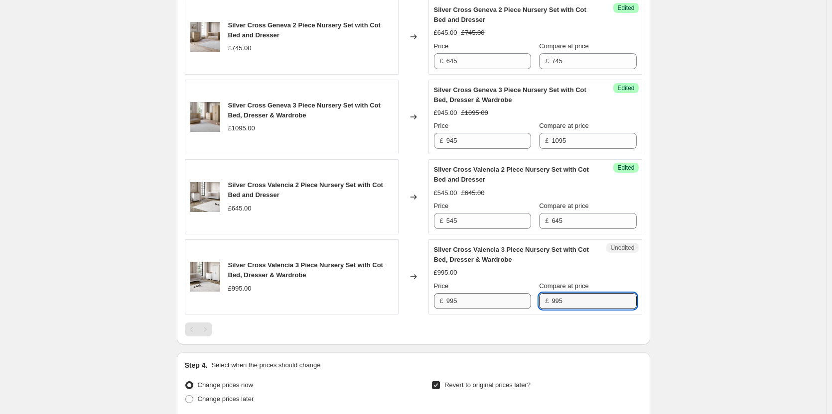
type input "995"
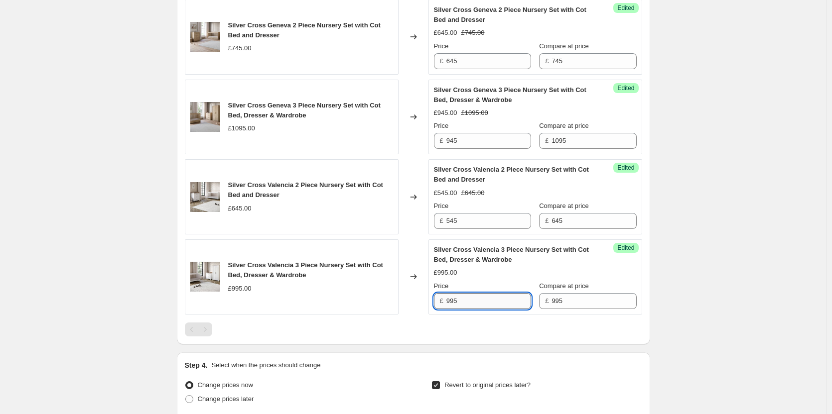
click at [512, 299] on input "995" at bounding box center [488, 301] width 85 height 16
type input "845"
click at [674, 266] on div "Create new price [MEDICAL_DATA]. This page is ready Create new price [MEDICAL_D…" at bounding box center [413, 31] width 826 height 1276
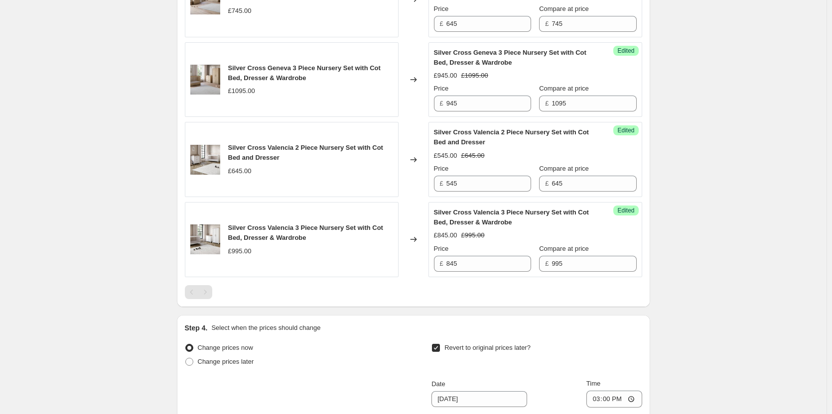
scroll to position [862, 0]
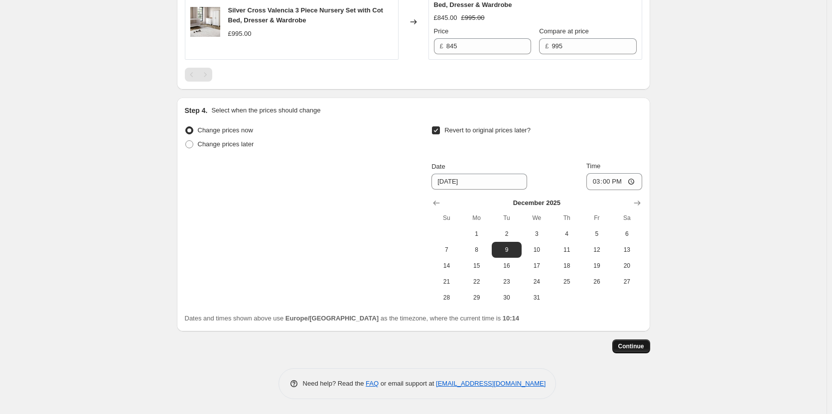
click at [625, 344] on span "Continue" at bounding box center [631, 347] width 26 height 8
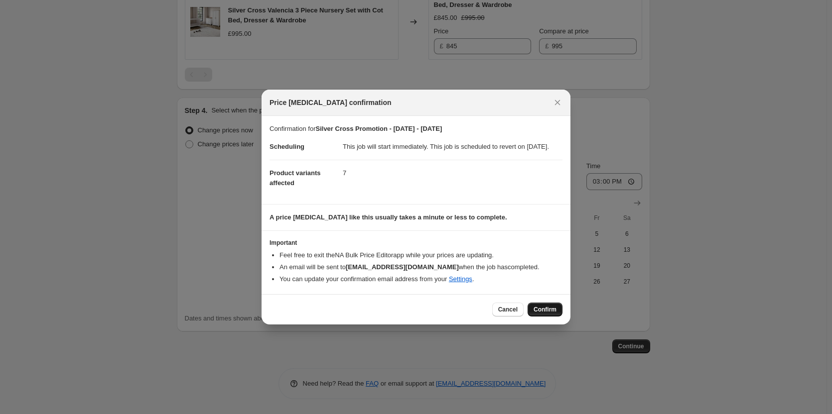
click at [559, 317] on button "Confirm" at bounding box center [545, 310] width 35 height 14
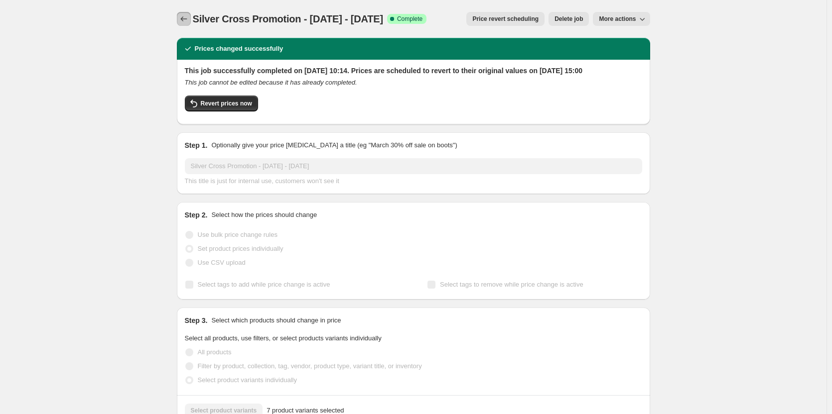
click at [186, 15] on icon "Price change jobs" at bounding box center [184, 19] width 10 height 10
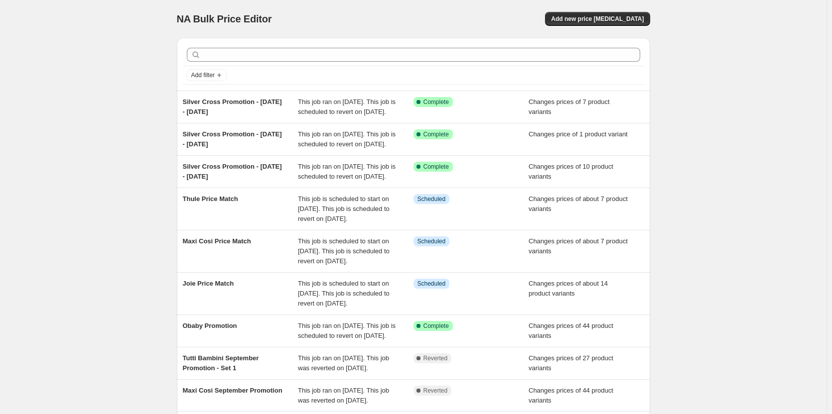
click at [106, 97] on div "NA Bulk Price Editor. This page is ready NA Bulk Price Editor Add new price [ME…" at bounding box center [413, 271] width 826 height 543
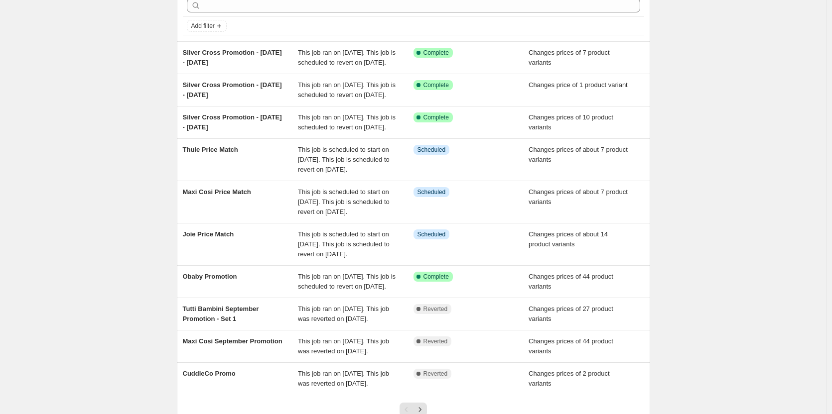
scroll to position [50, 0]
click at [104, 144] on div "NA Bulk Price Editor. This page is ready NA Bulk Price Editor Add new price [ME…" at bounding box center [413, 221] width 826 height 543
